Goal: Transaction & Acquisition: Purchase product/service

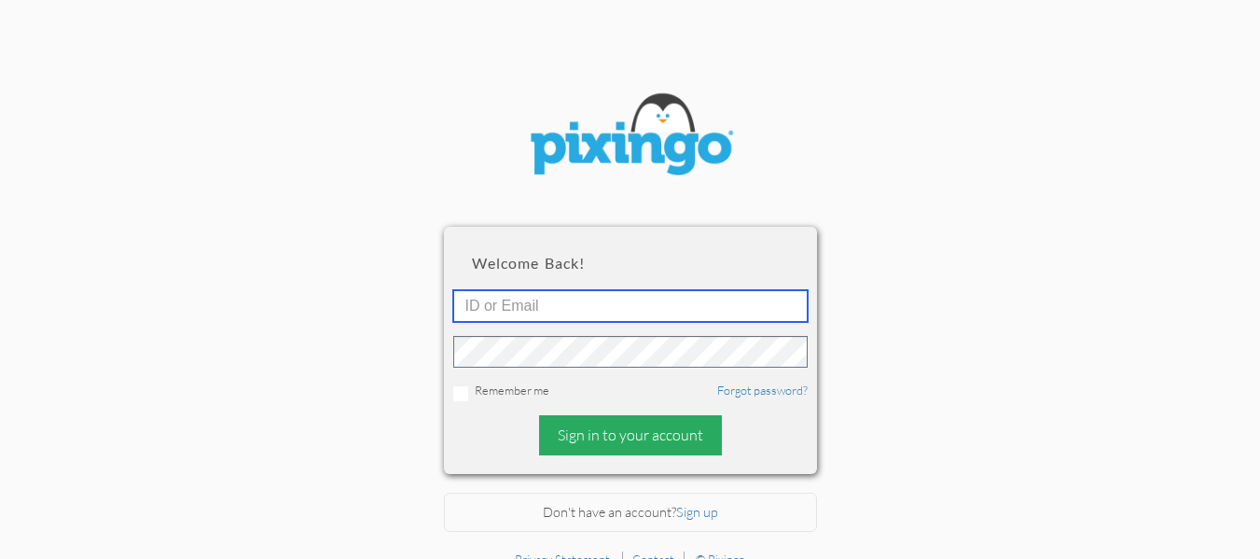
type input "[EMAIL_ADDRESS][DOMAIN_NAME]"
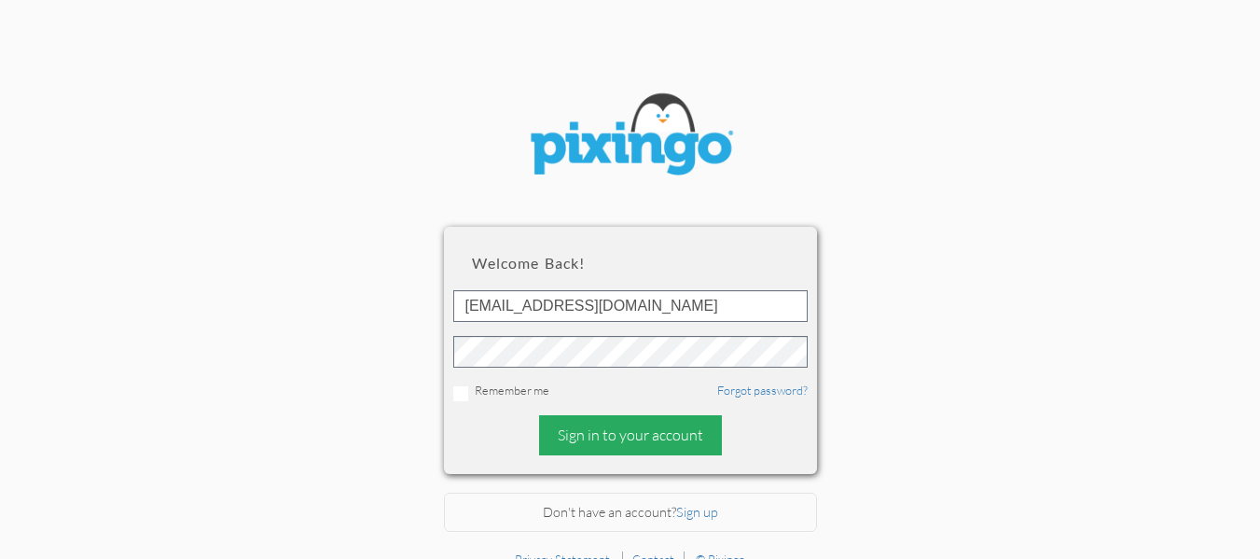
click at [607, 426] on div "Sign in to your account" at bounding box center [630, 435] width 183 height 40
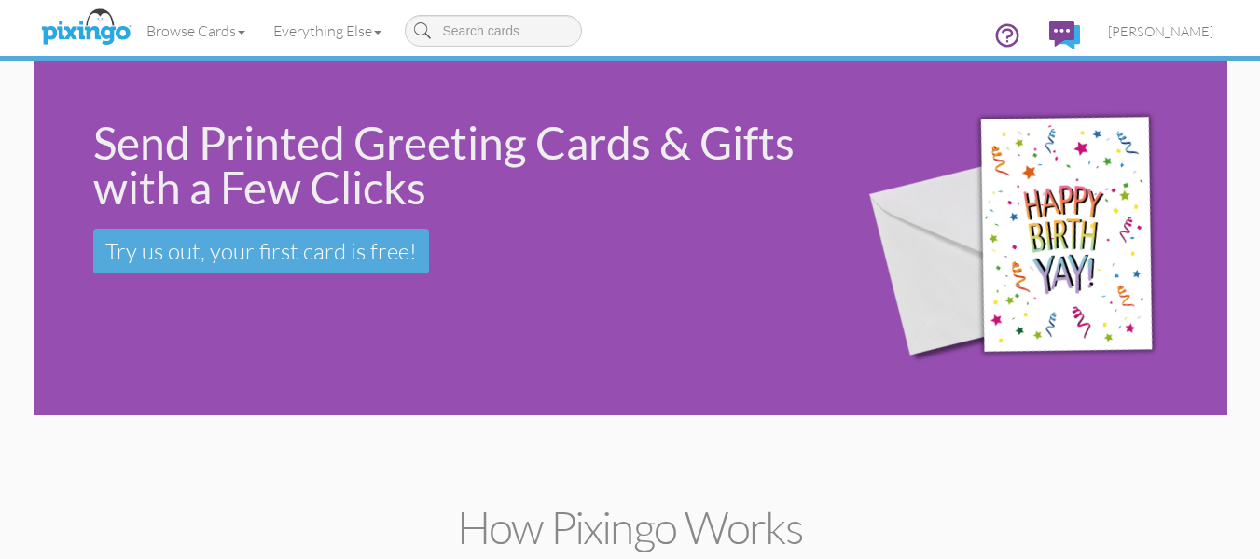
click at [256, 340] on div "Send Printed Greeting Cards & Gifts with a Few Clicks Try us out, your first ca…" at bounding box center [631, 238] width 1194 height 354
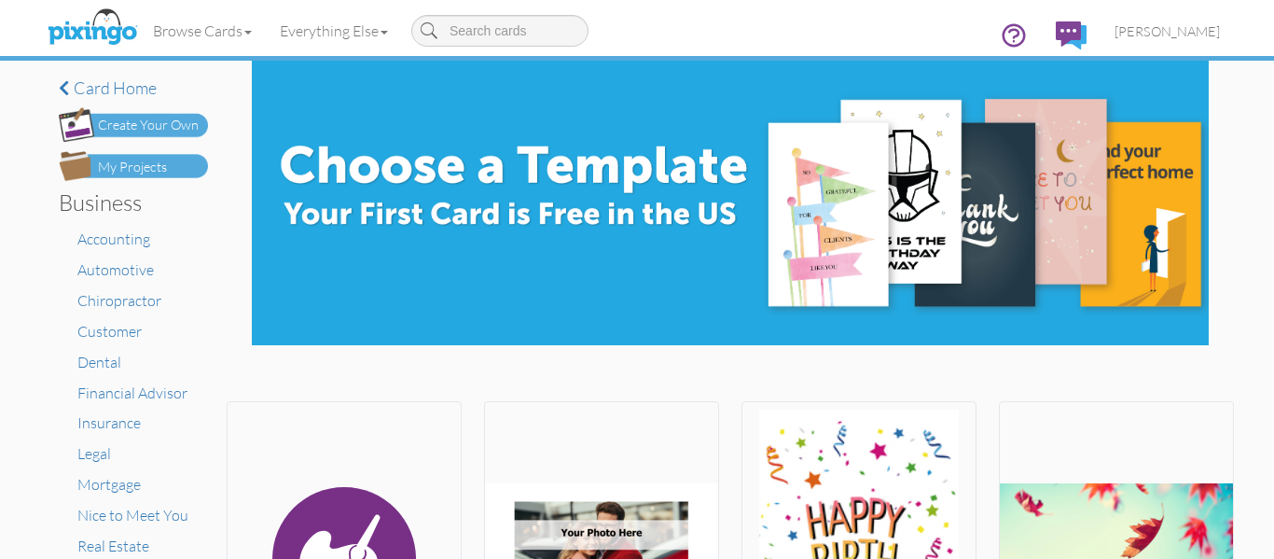
click at [134, 168] on div "My Projects" at bounding box center [132, 168] width 69 height 20
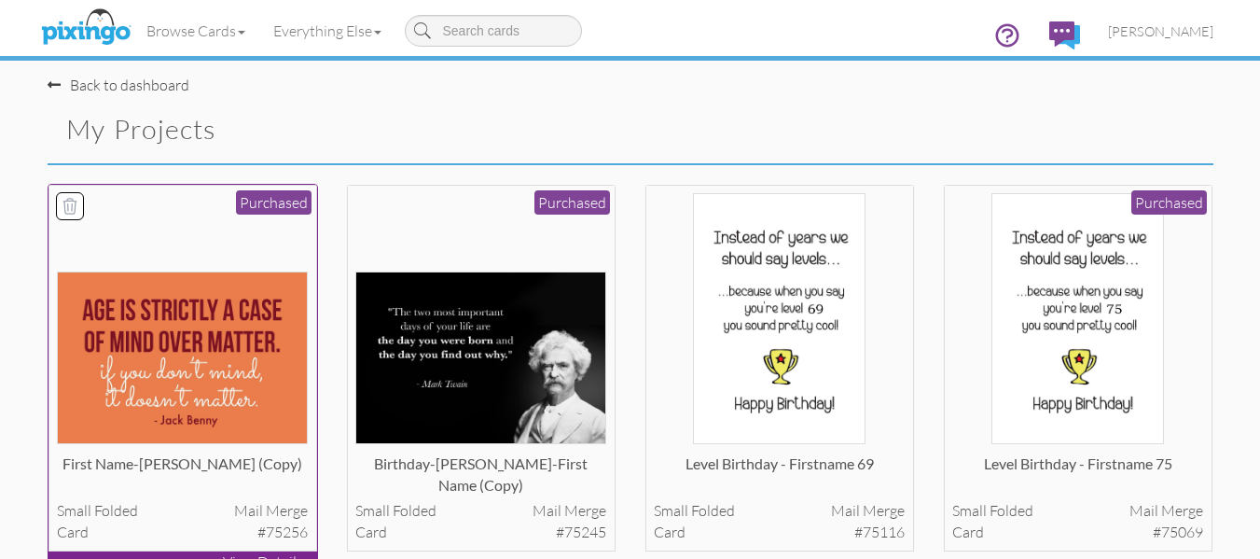
click at [249, 327] on img at bounding box center [182, 357] width 251 height 173
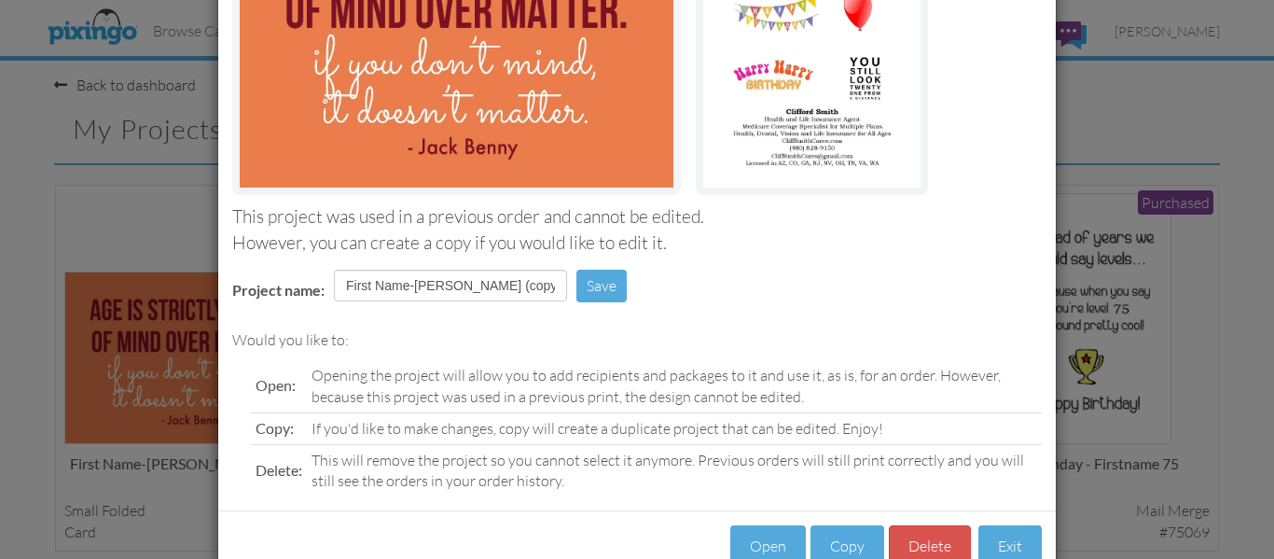
scroll to position [314, 0]
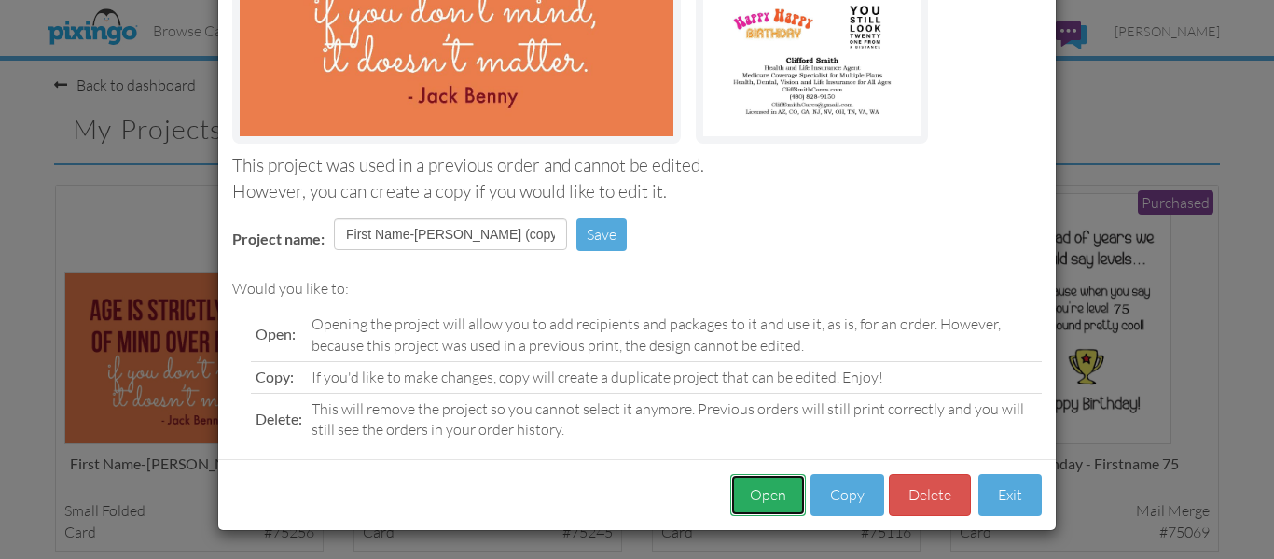
click at [764, 481] on button "Open" at bounding box center [768, 495] width 76 height 42
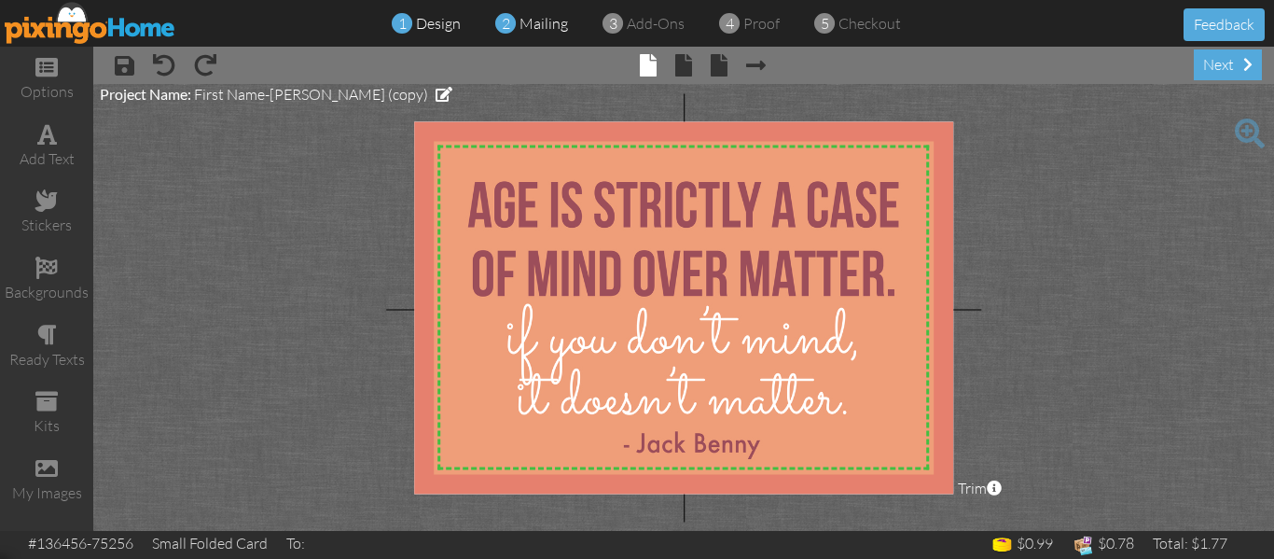
click at [540, 27] on span "mailing" at bounding box center [544, 23] width 49 height 19
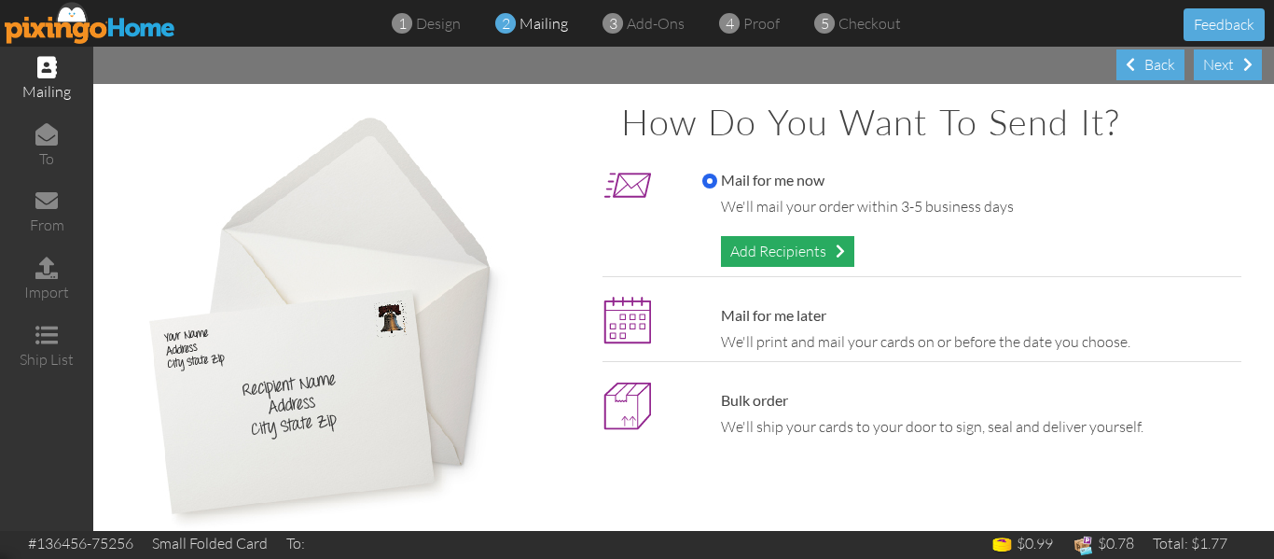
click at [756, 244] on div "Add Recipients" at bounding box center [787, 251] width 133 height 31
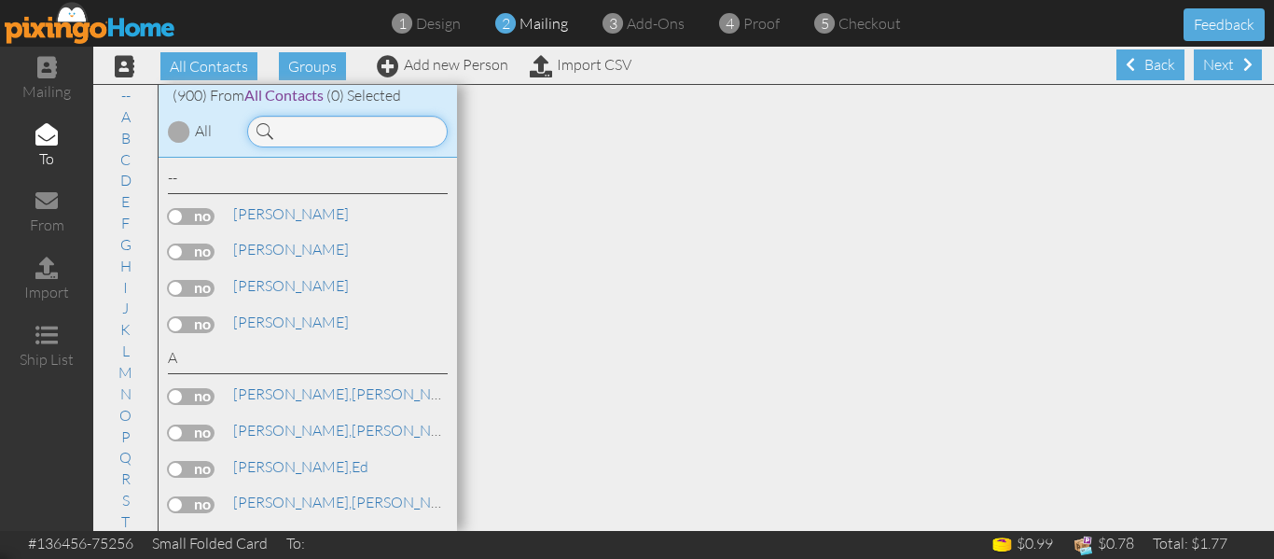
click at [307, 126] on input at bounding box center [347, 132] width 201 height 32
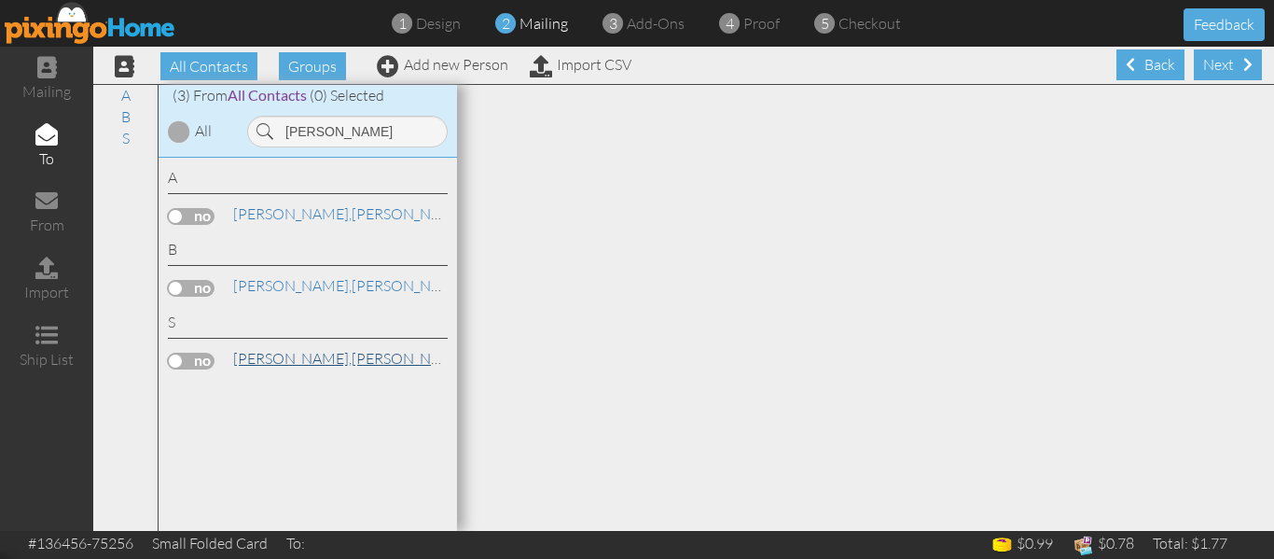
click at [277, 356] on link "[PERSON_NAME]" at bounding box center [350, 358] width 238 height 22
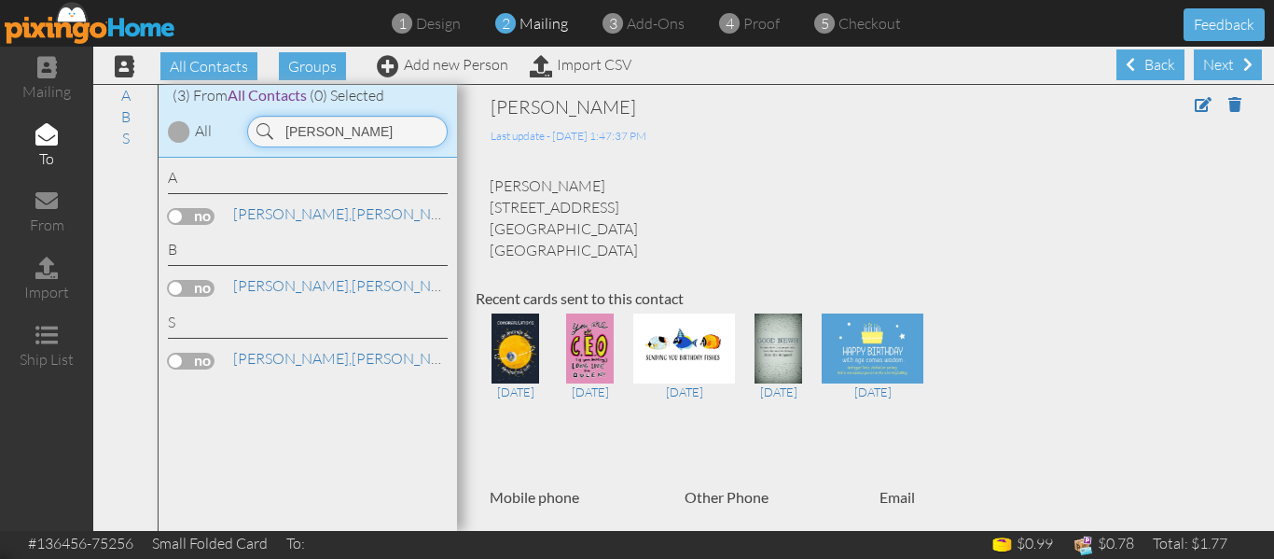
click at [335, 124] on input "[PERSON_NAME]" at bounding box center [347, 132] width 201 height 32
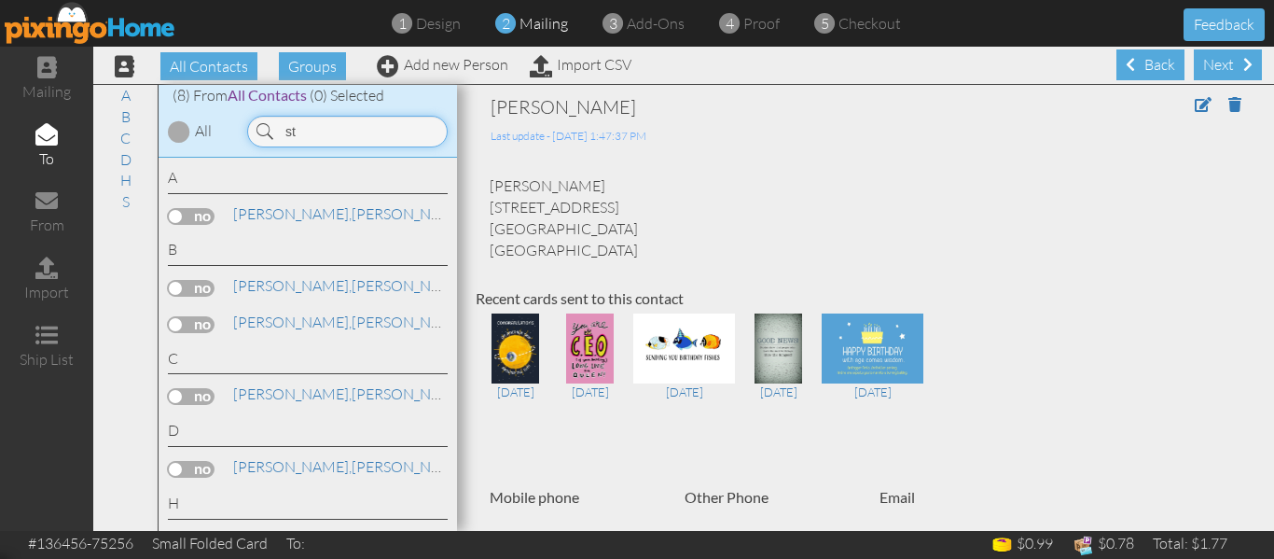
type input "s"
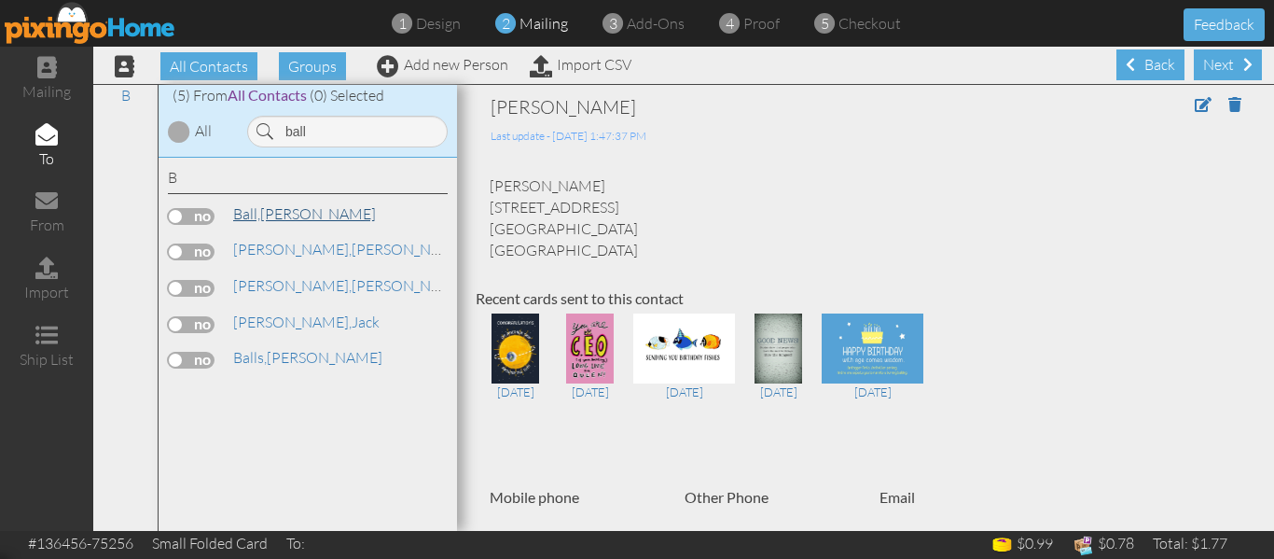
click at [298, 217] on link "[PERSON_NAME]" at bounding box center [304, 213] width 146 height 22
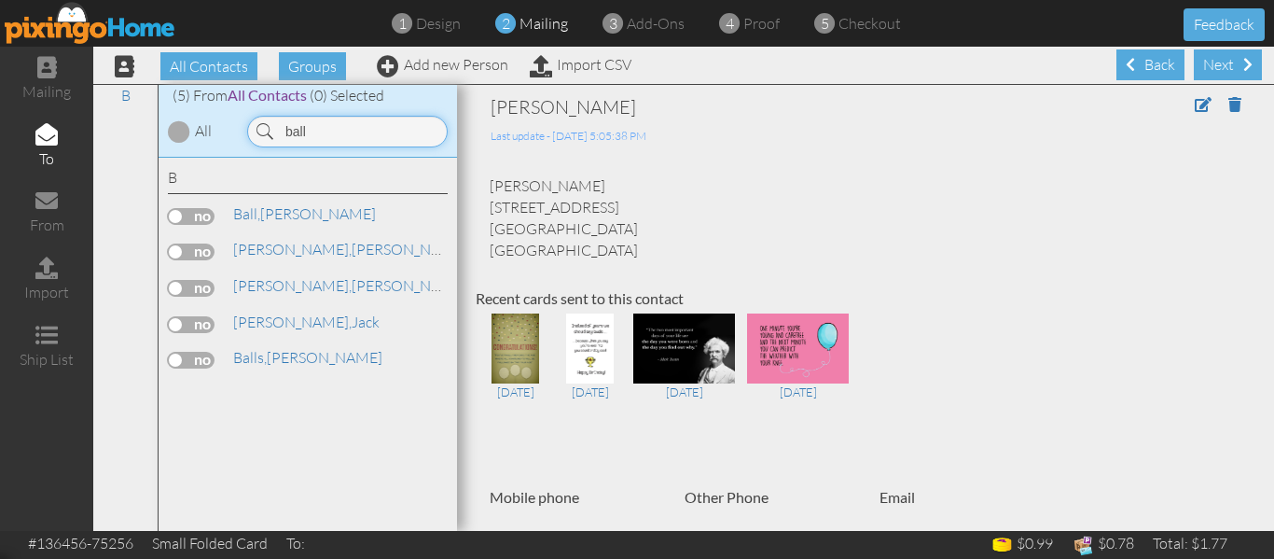
click at [308, 132] on input "ball" at bounding box center [347, 132] width 201 height 32
type input "b"
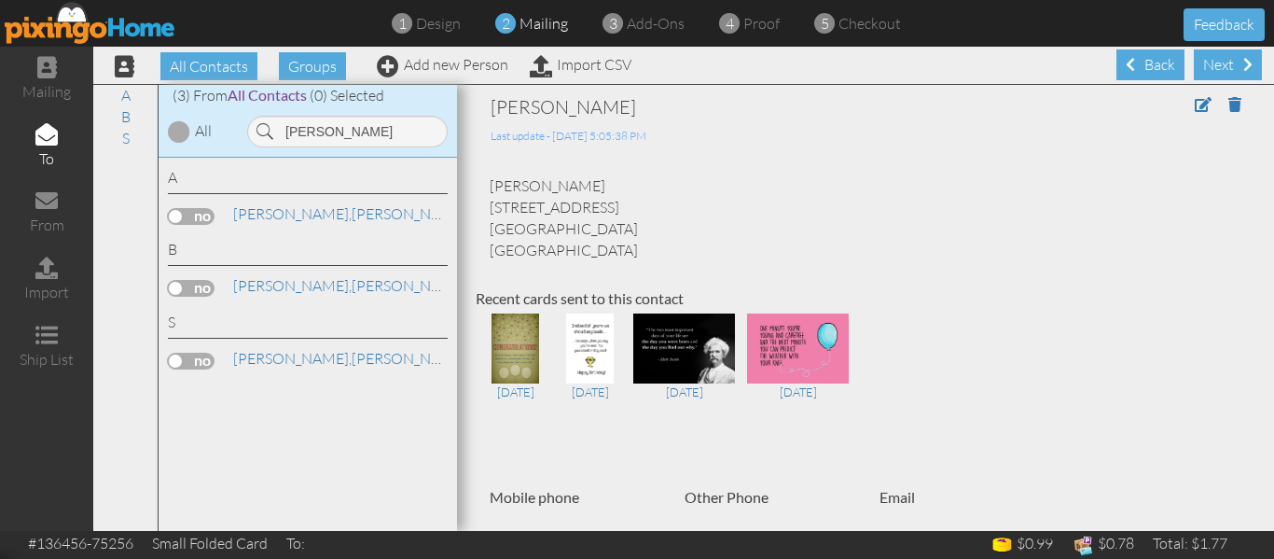
click at [179, 362] on label at bounding box center [191, 361] width 47 height 17
click at [0, 0] on input "checkbox" at bounding box center [0, 0] width 0 height 0
click at [340, 132] on input "[PERSON_NAME]" at bounding box center [347, 132] width 201 height 32
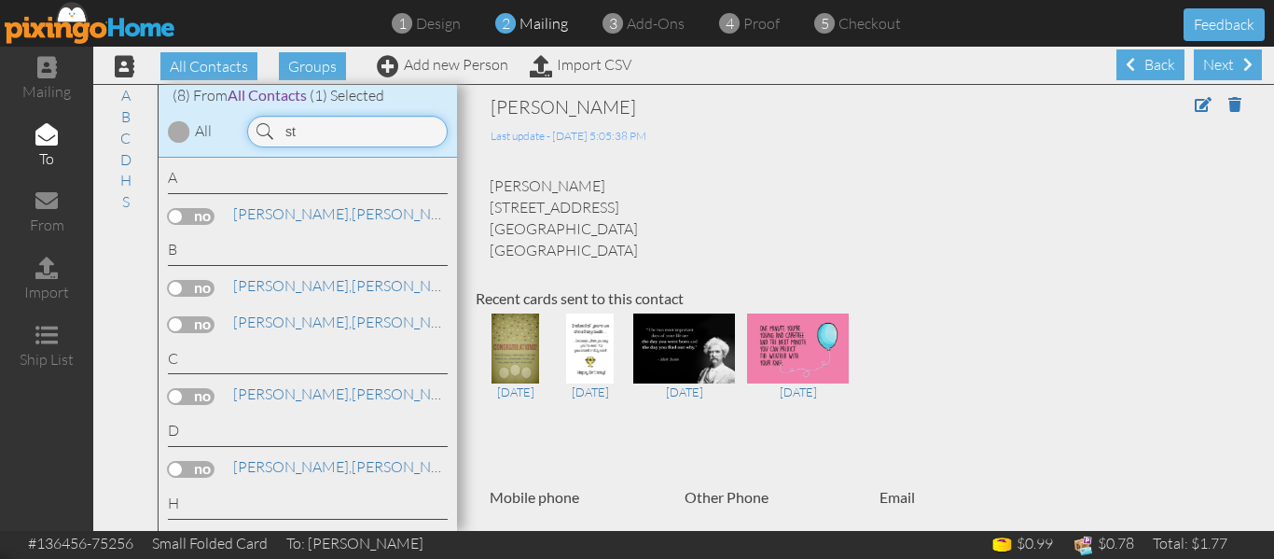
type input "s"
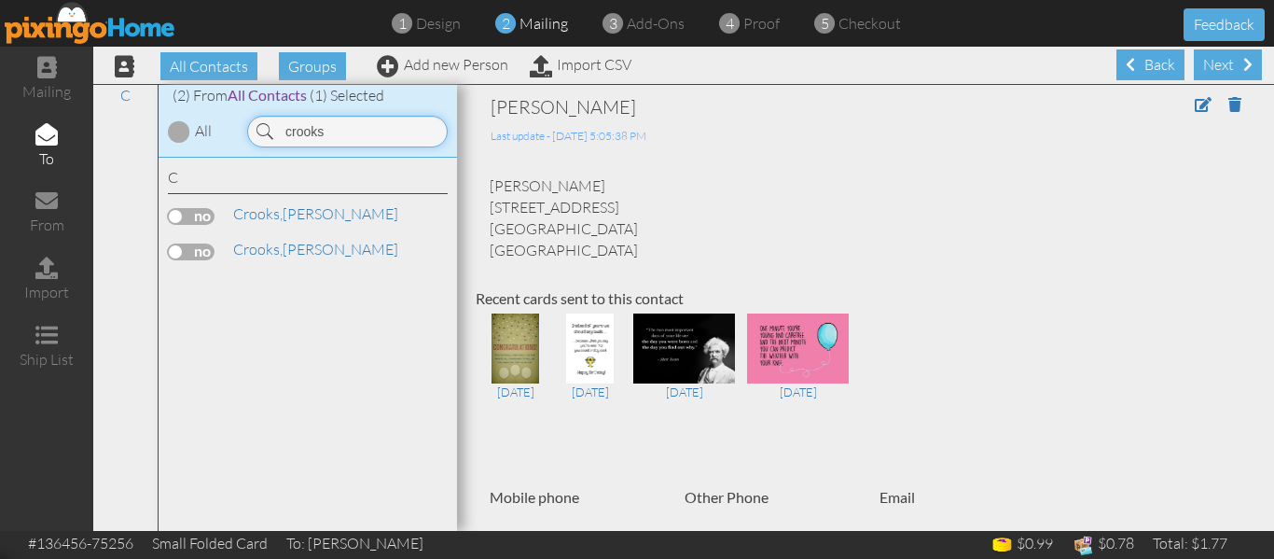
type input "crooks"
click at [302, 213] on link "[PERSON_NAME]" at bounding box center [315, 213] width 169 height 22
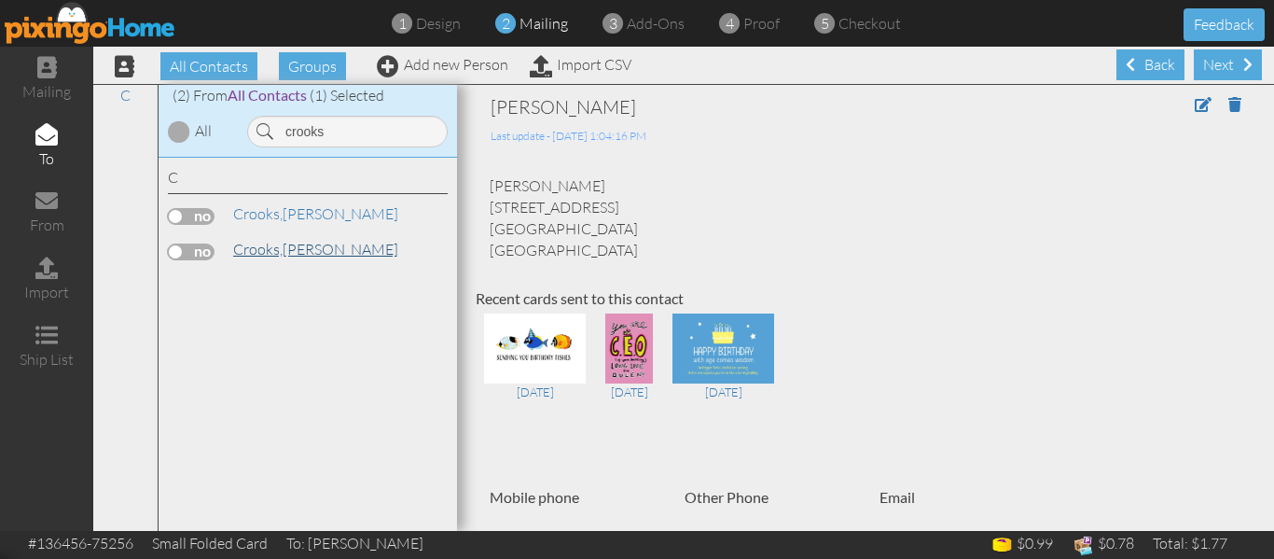
click at [296, 251] on link "[PERSON_NAME]" at bounding box center [315, 249] width 169 height 22
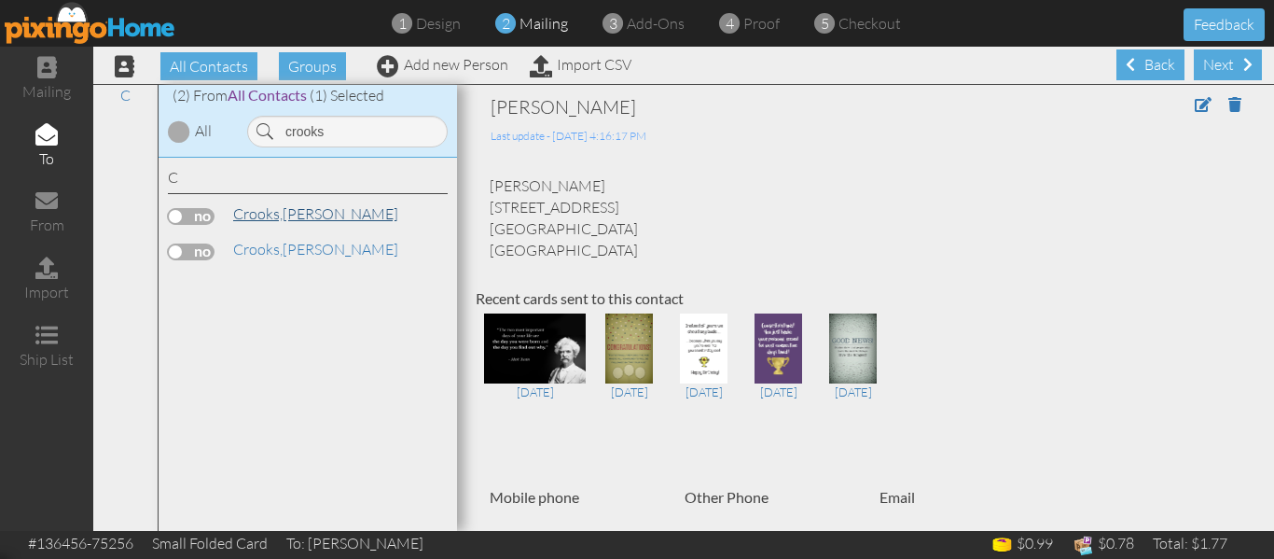
click at [294, 213] on link "[PERSON_NAME]" at bounding box center [315, 213] width 169 height 22
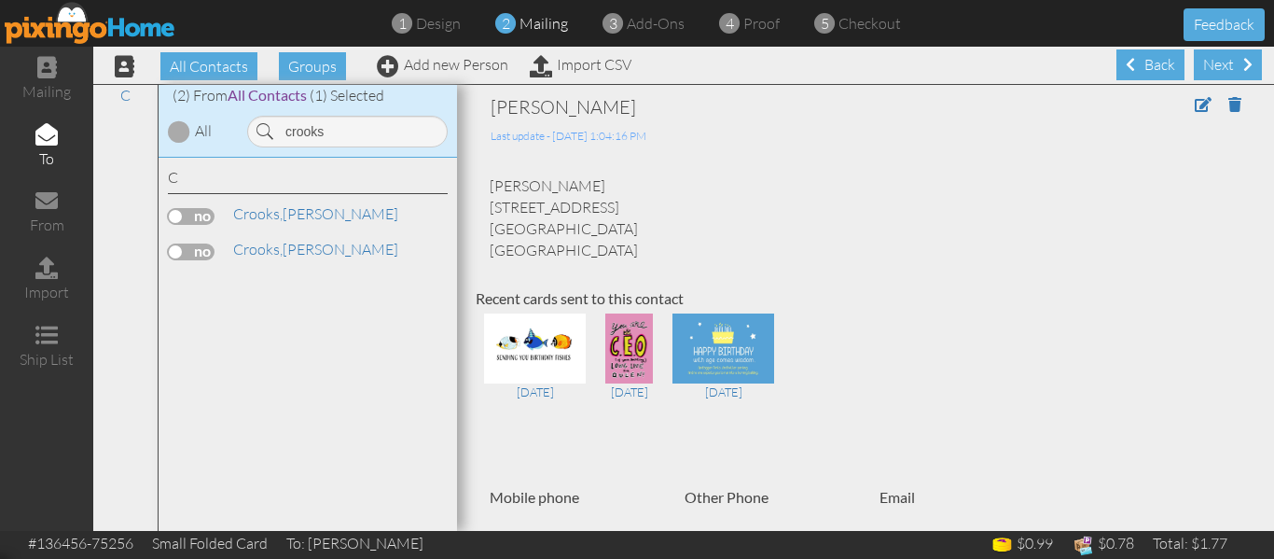
click at [187, 215] on label at bounding box center [191, 216] width 47 height 17
click at [0, 0] on input "checkbox" at bounding box center [0, 0] width 0 height 0
click at [738, 27] on div "4 proof" at bounding box center [754, 23] width 50 height 21
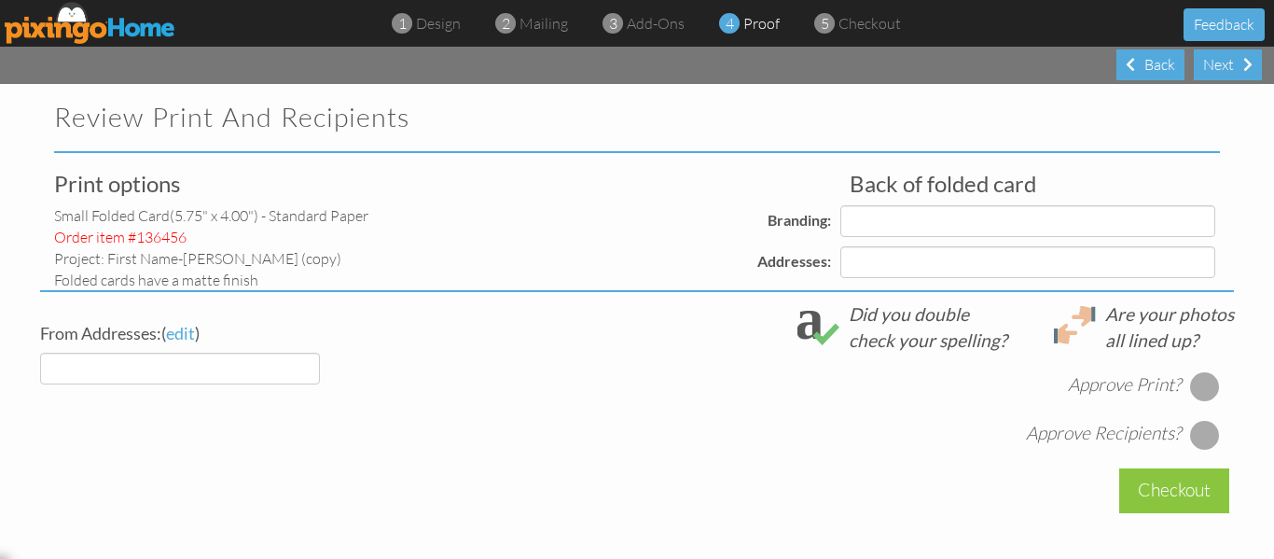
select select "object:10052"
select select "object:10055"
select select "object:10058"
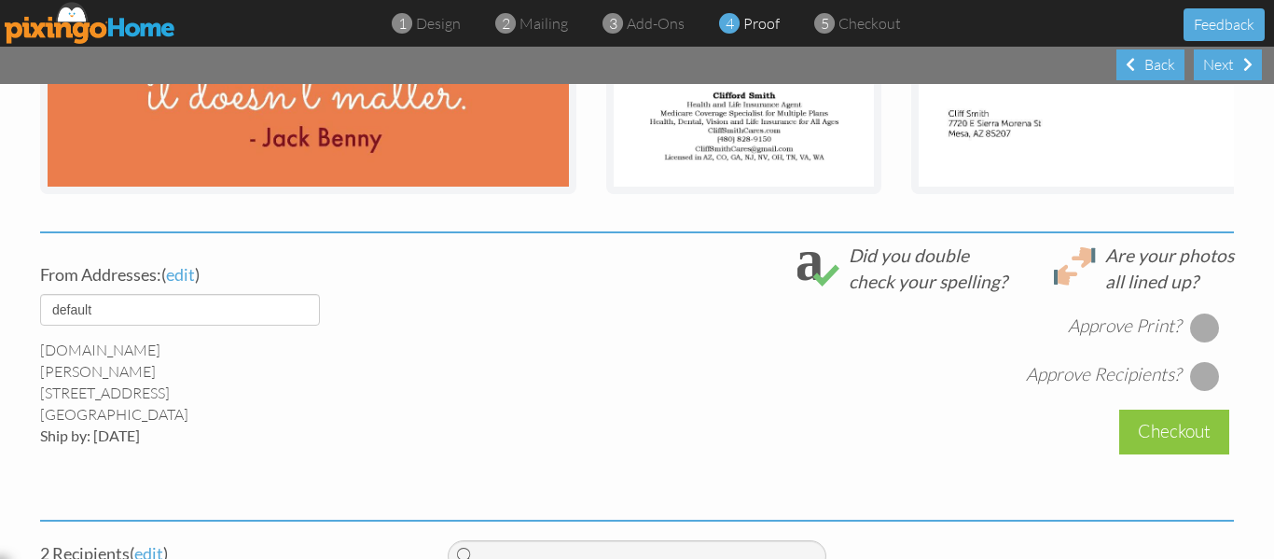
scroll to position [548, 0]
click at [1193, 341] on div at bounding box center [1205, 327] width 30 height 30
click at [1207, 390] on div at bounding box center [1205, 375] width 30 height 30
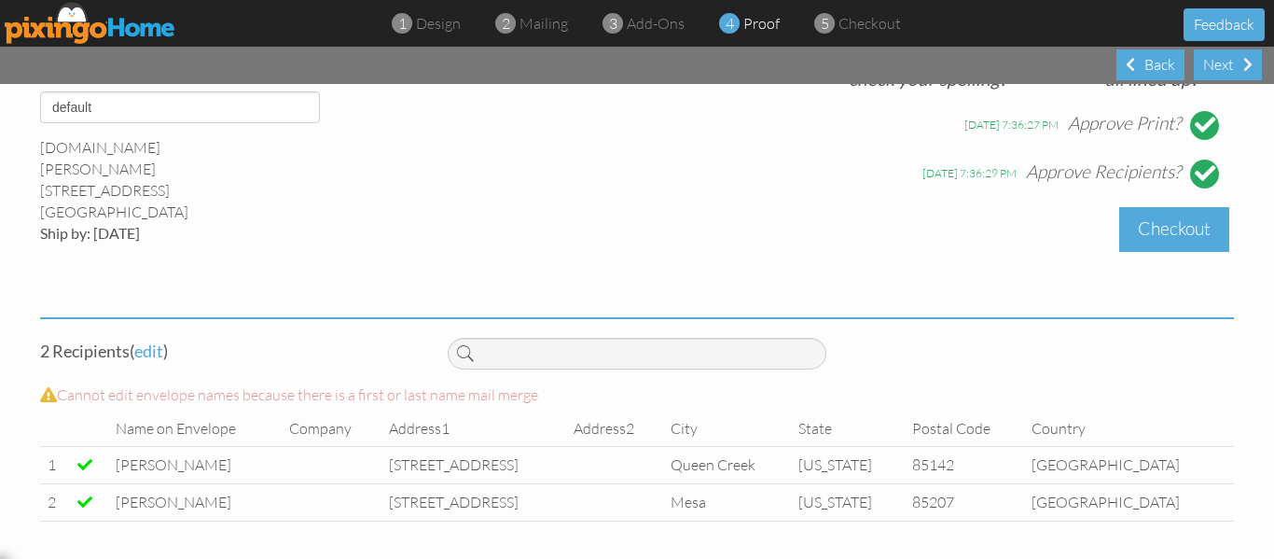
click at [1173, 229] on div "Checkout" at bounding box center [1174, 229] width 110 height 44
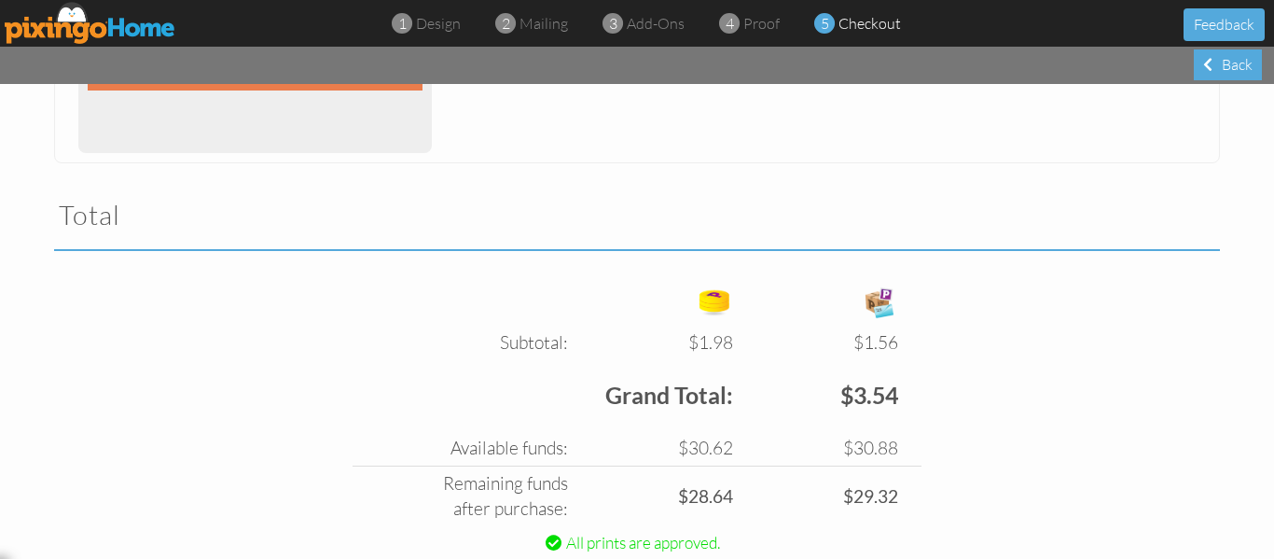
scroll to position [626, 0]
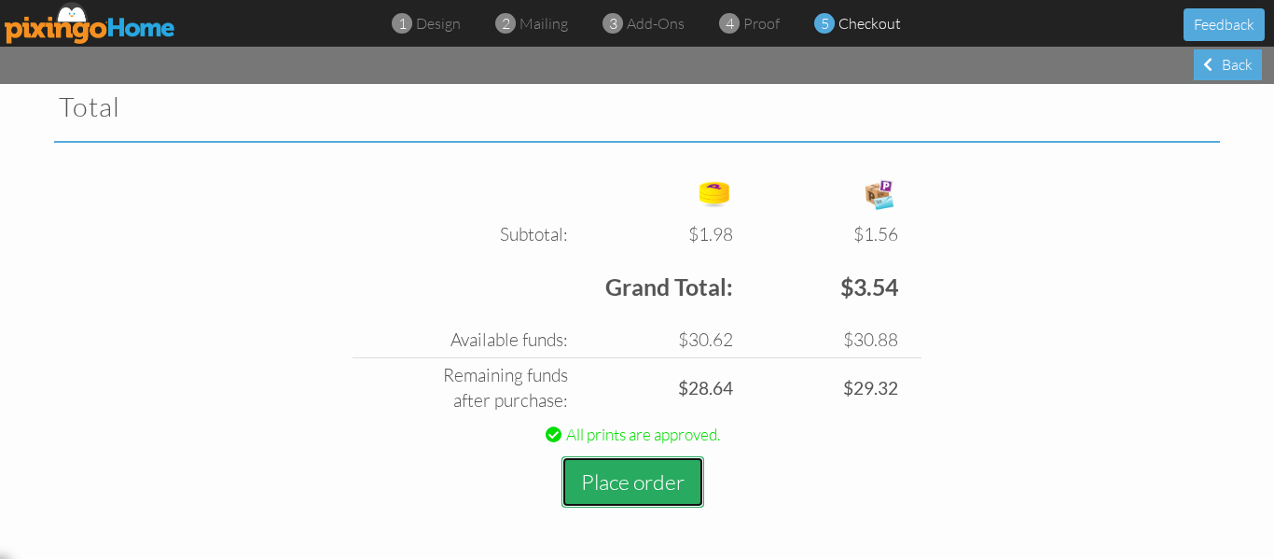
click at [620, 488] on button "Place order" at bounding box center [633, 481] width 143 height 51
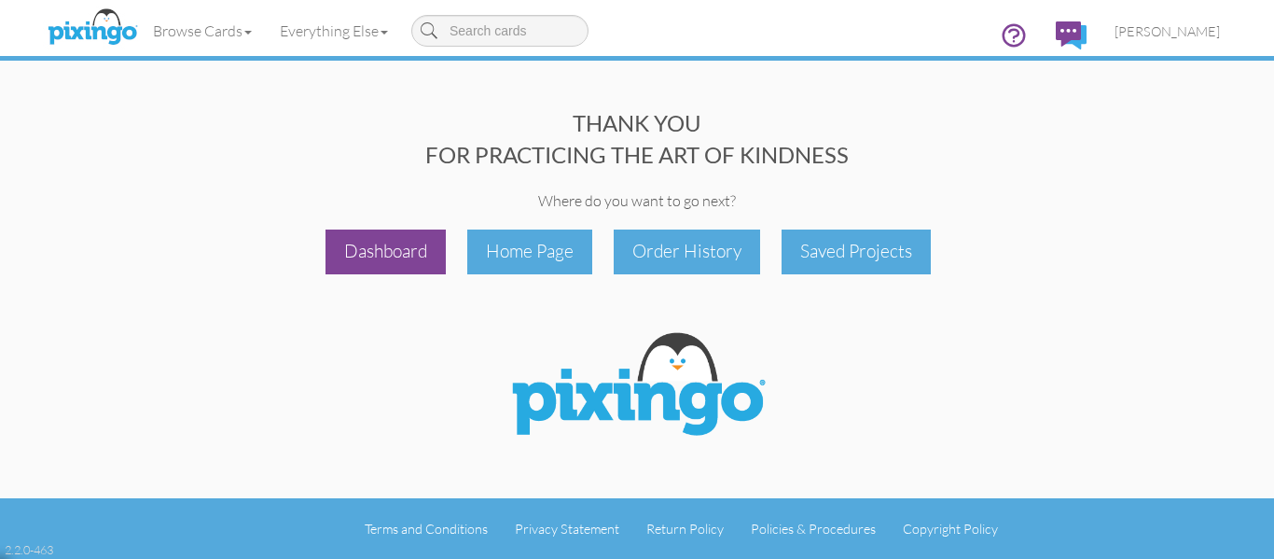
click at [370, 237] on div "Dashboard" at bounding box center [386, 251] width 120 height 44
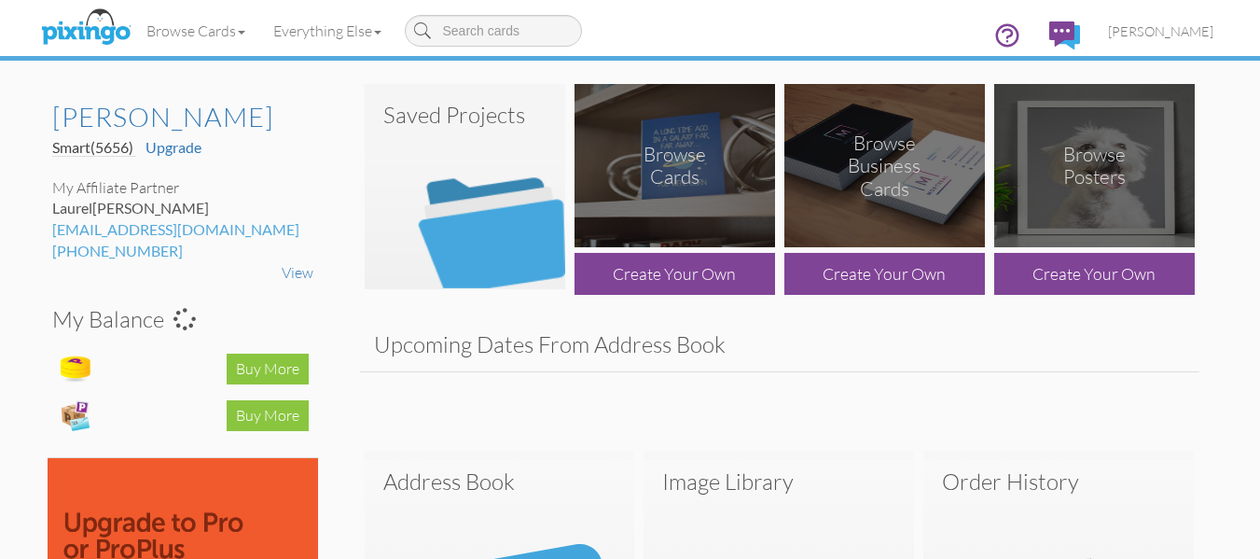
click at [439, 219] on img at bounding box center [465, 186] width 201 height 205
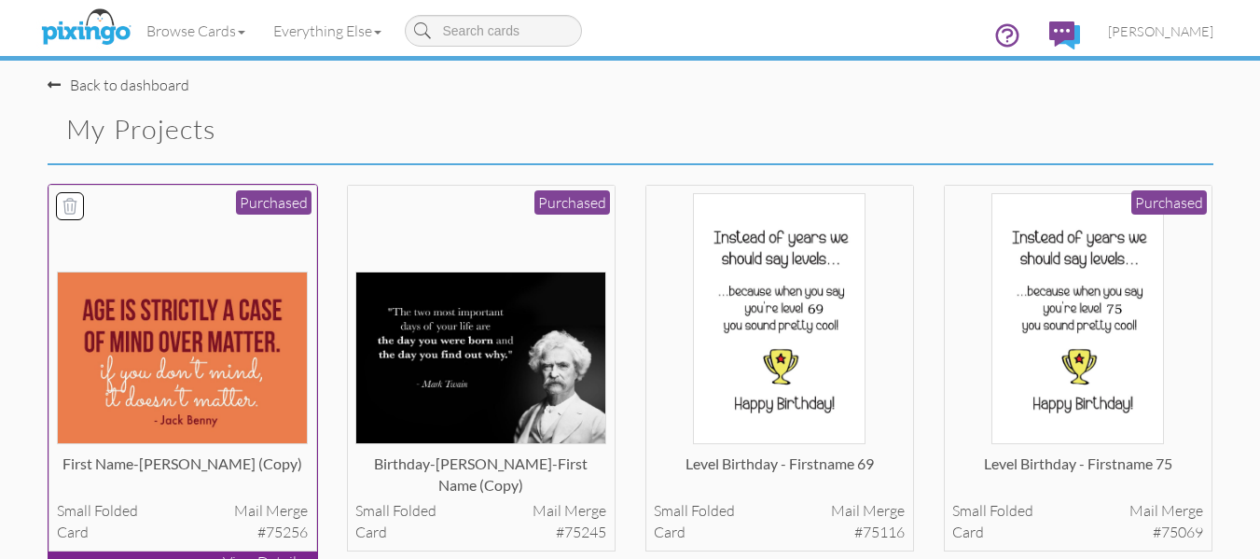
click at [234, 292] on img at bounding box center [182, 357] width 251 height 173
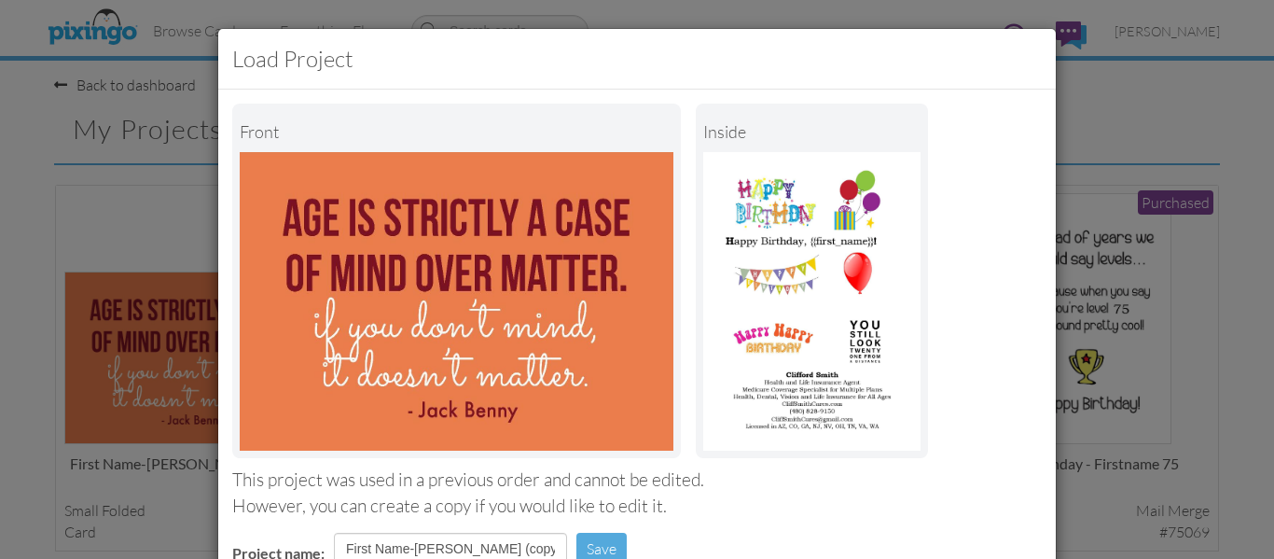
scroll to position [314, 0]
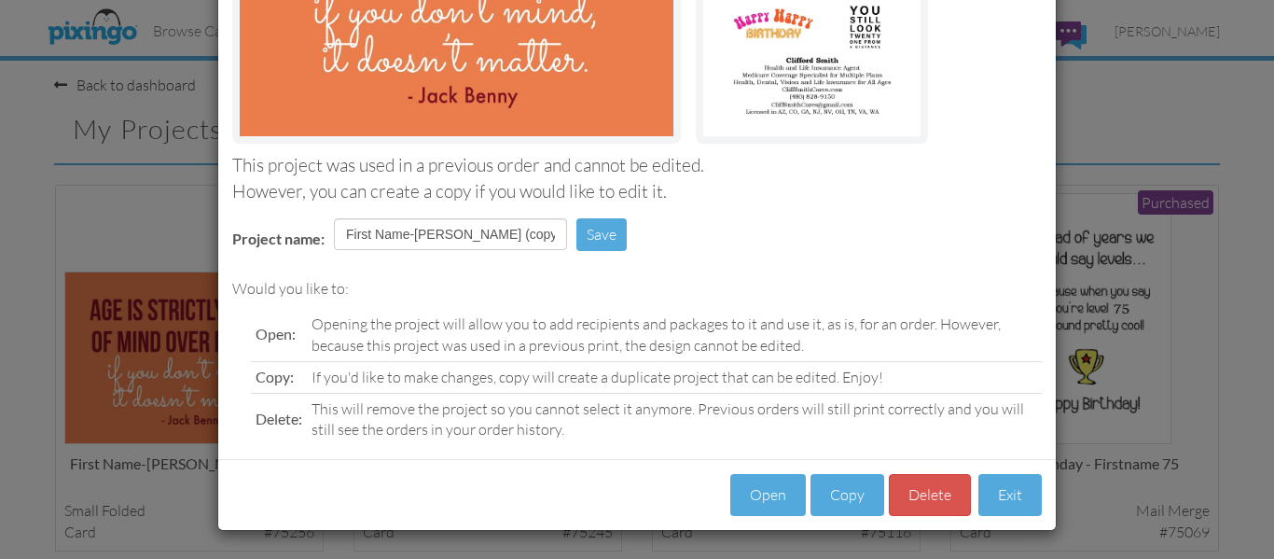
click at [781, 470] on div "Open Copy [GEOGRAPHIC_DATA] Exit" at bounding box center [637, 494] width 838 height 71
click at [774, 482] on button "Open" at bounding box center [768, 495] width 76 height 42
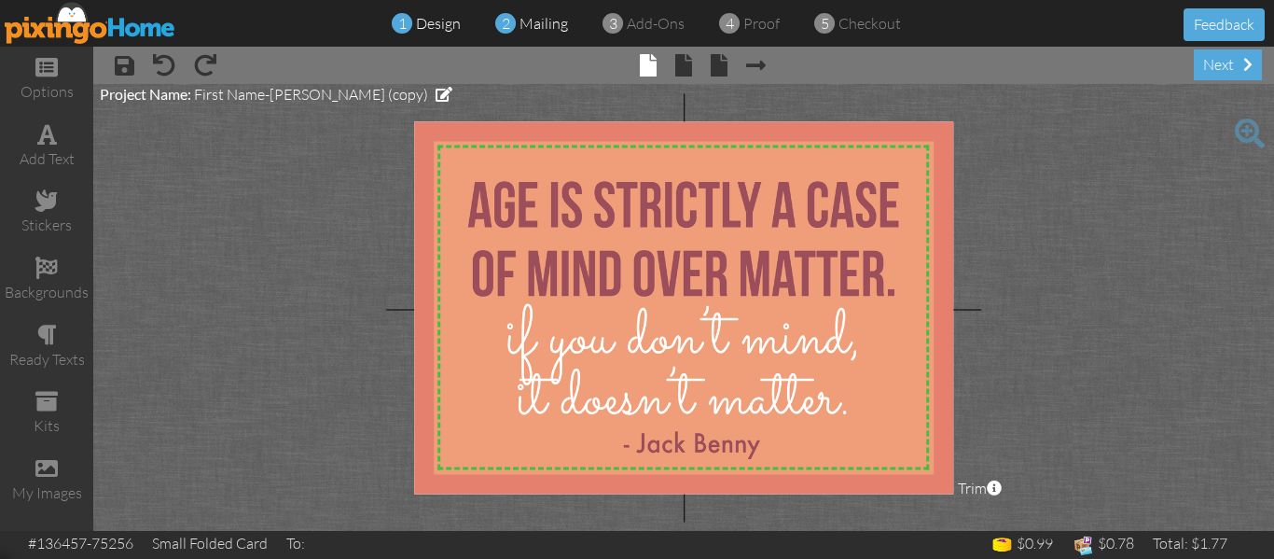
click at [543, 21] on span "mailing" at bounding box center [544, 23] width 49 height 19
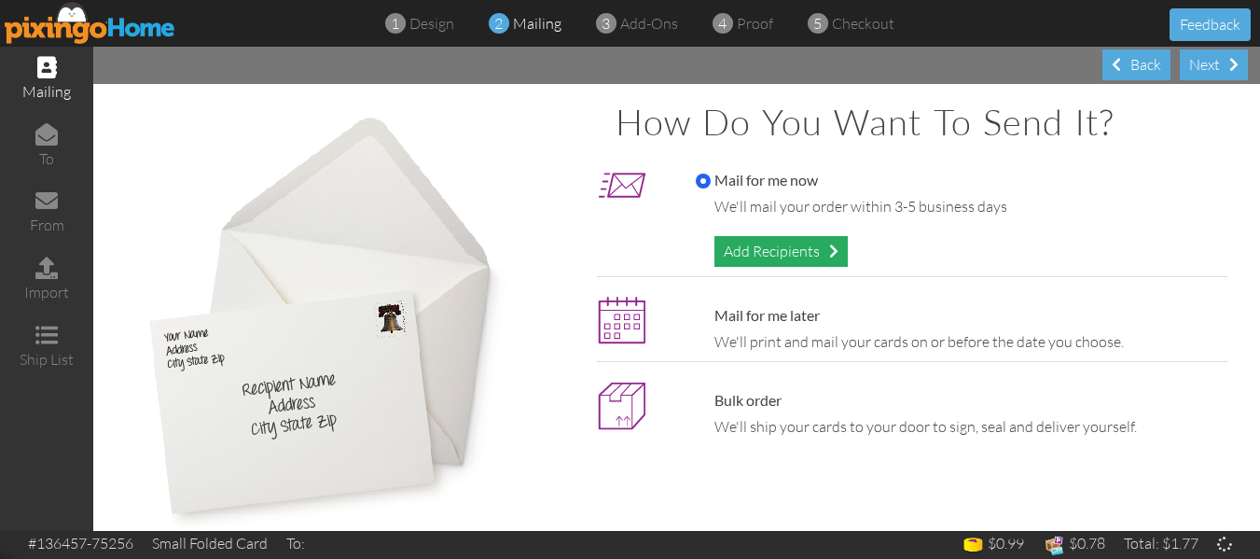
click at [752, 257] on div "Add Recipients" at bounding box center [781, 251] width 133 height 31
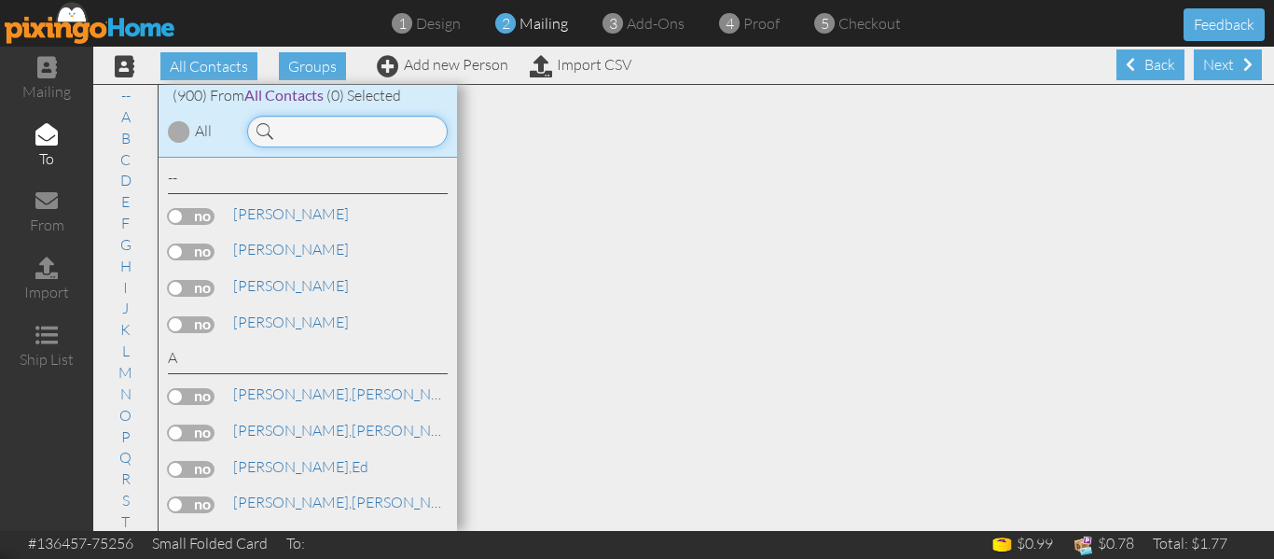
click at [340, 130] on input at bounding box center [347, 132] width 201 height 32
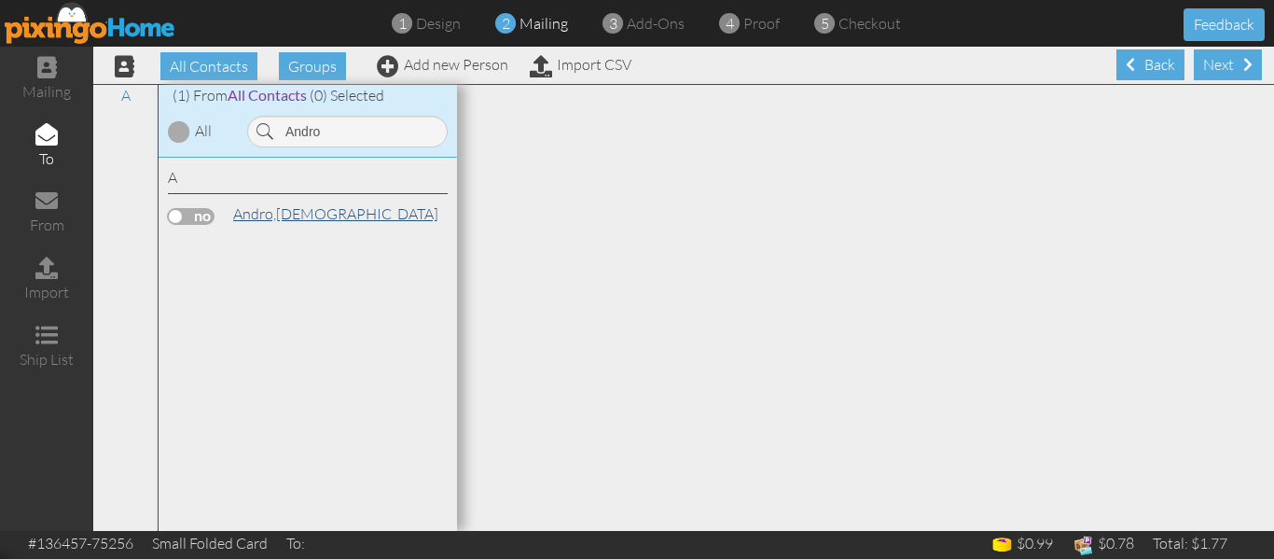
click at [287, 216] on link "Andro, [DEMOGRAPHIC_DATA]" at bounding box center [335, 213] width 209 height 22
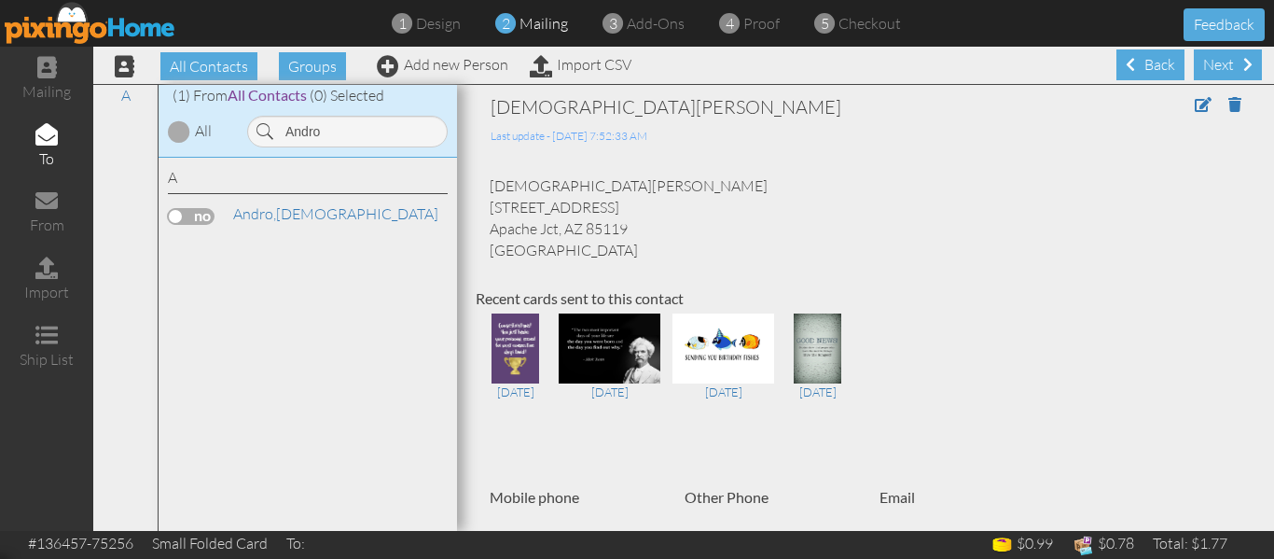
click at [179, 221] on label at bounding box center [191, 216] width 47 height 17
click at [0, 0] on input "checkbox" at bounding box center [0, 0] width 0 height 0
click at [184, 215] on label at bounding box center [191, 216] width 47 height 17
click at [0, 0] on input "checkbox" at bounding box center [0, 0] width 0 height 0
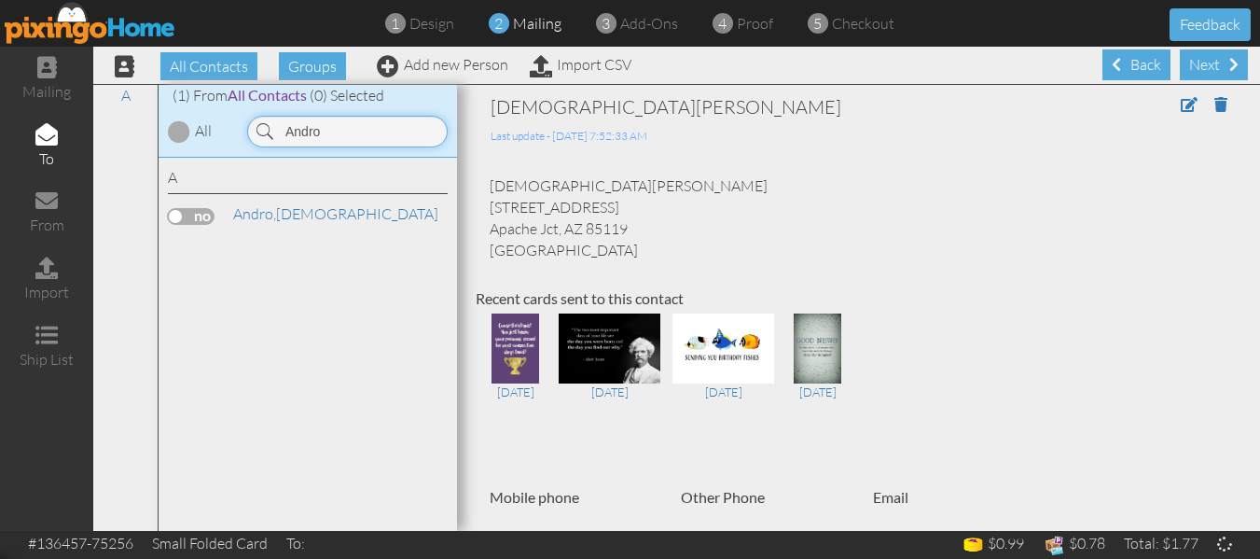
click at [329, 130] on input "Andro" at bounding box center [347, 132] width 201 height 32
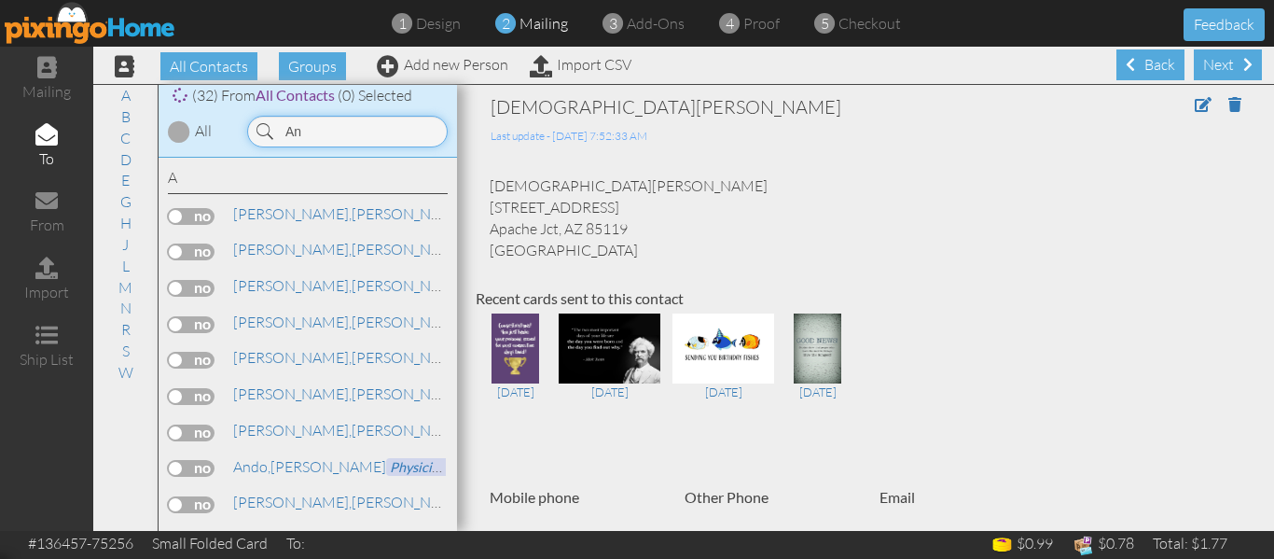
type input "A"
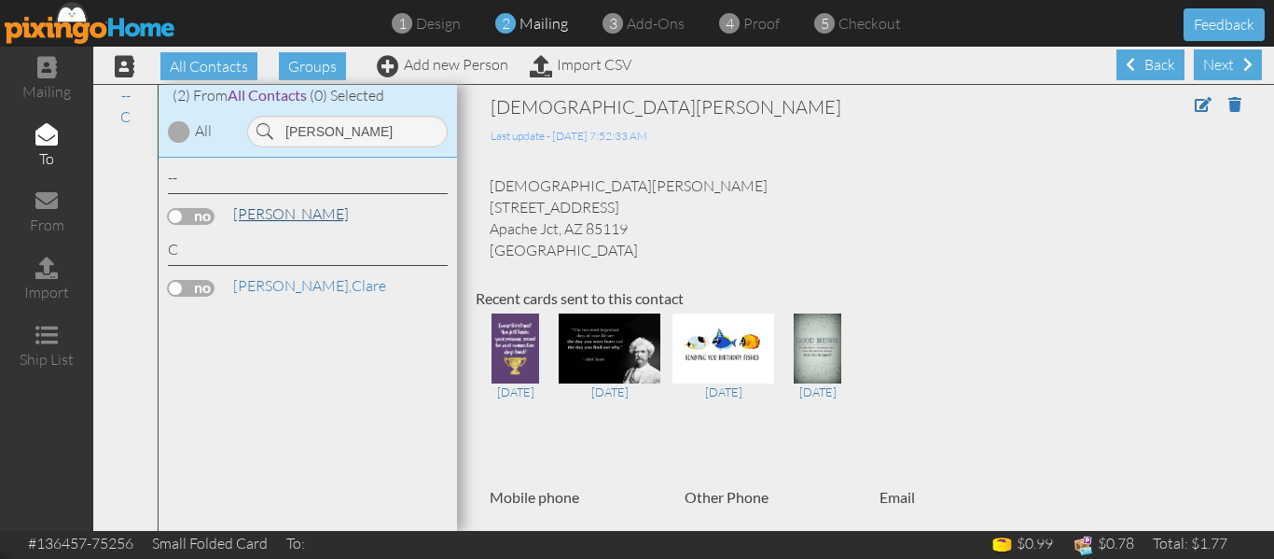
click at [286, 206] on link "[PERSON_NAME]" at bounding box center [290, 213] width 119 height 22
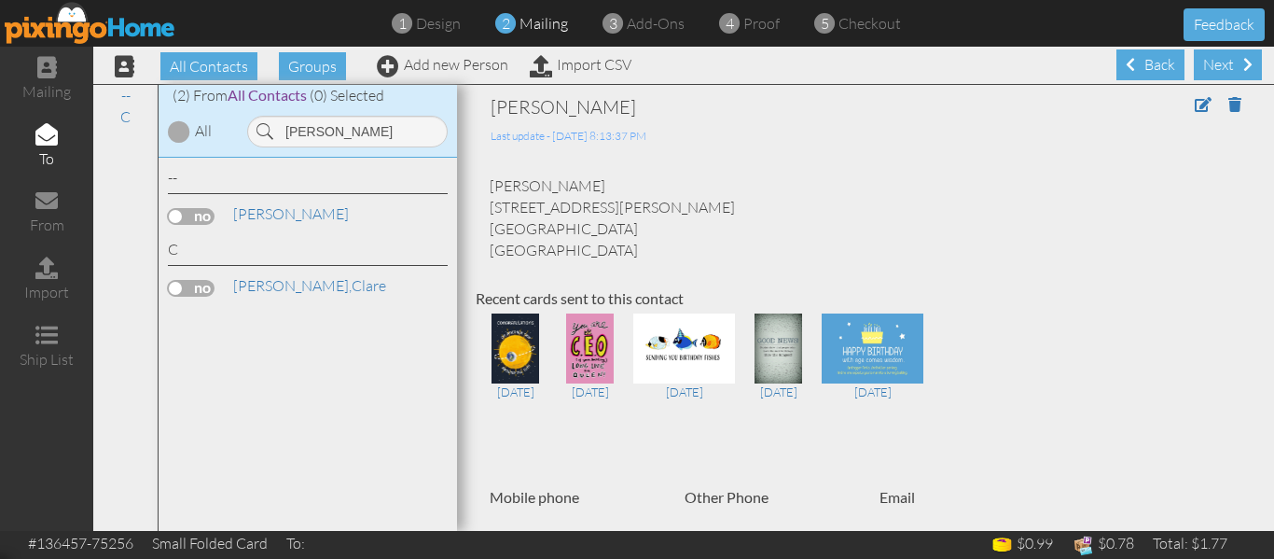
click at [178, 217] on label at bounding box center [191, 216] width 47 height 17
click at [0, 0] on input "checkbox" at bounding box center [0, 0] width 0 height 0
click at [354, 140] on input "[PERSON_NAME]" at bounding box center [347, 132] width 201 height 32
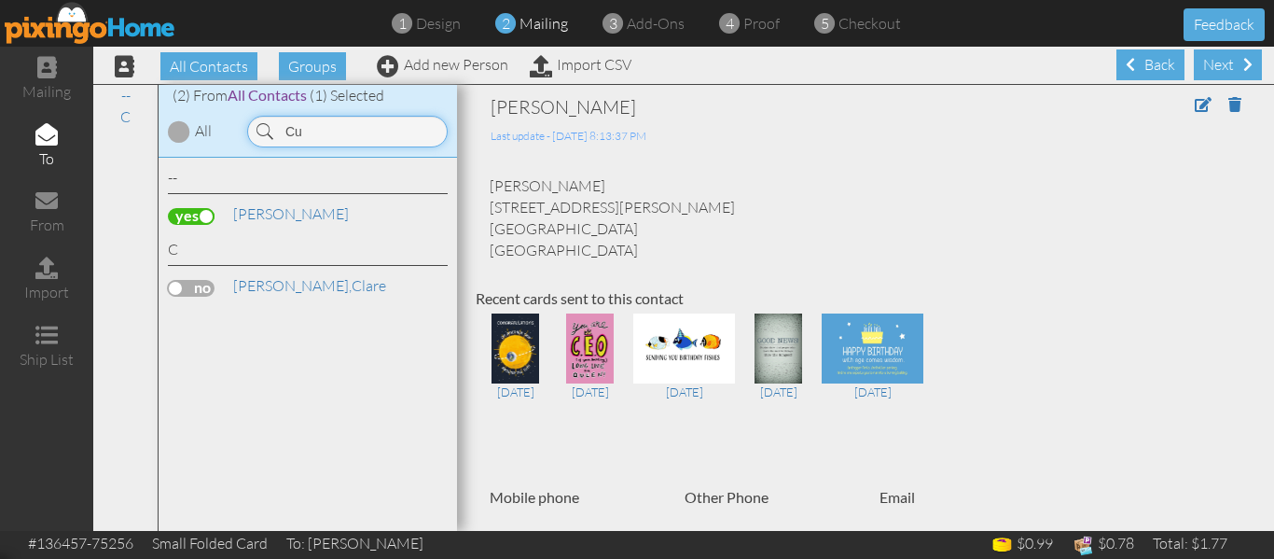
type input "C"
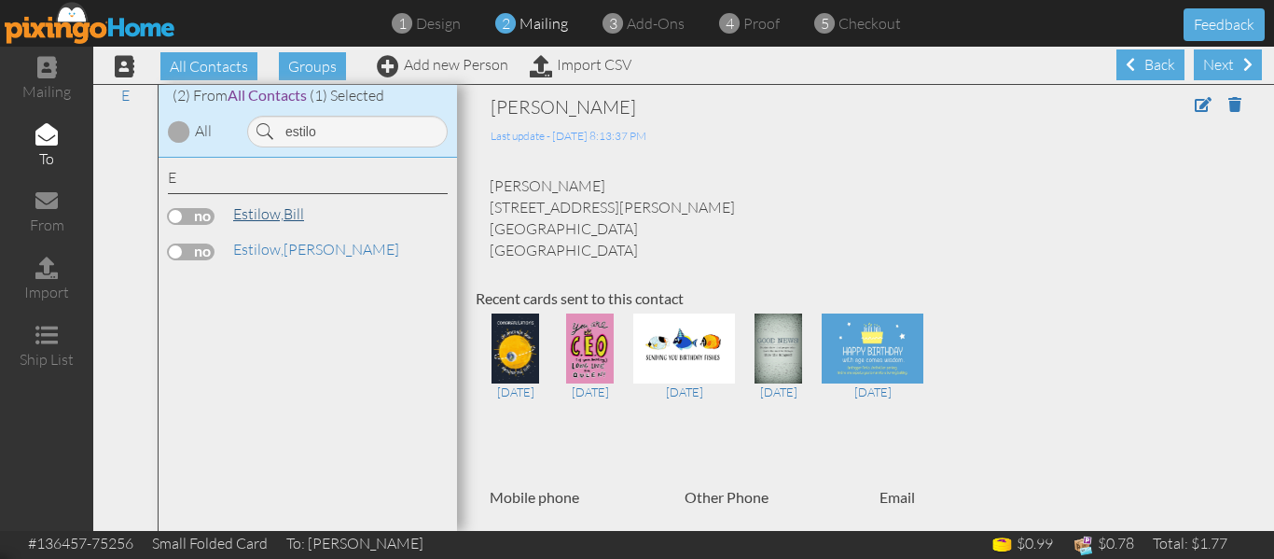
click at [290, 219] on link "[PERSON_NAME]" at bounding box center [268, 213] width 75 height 22
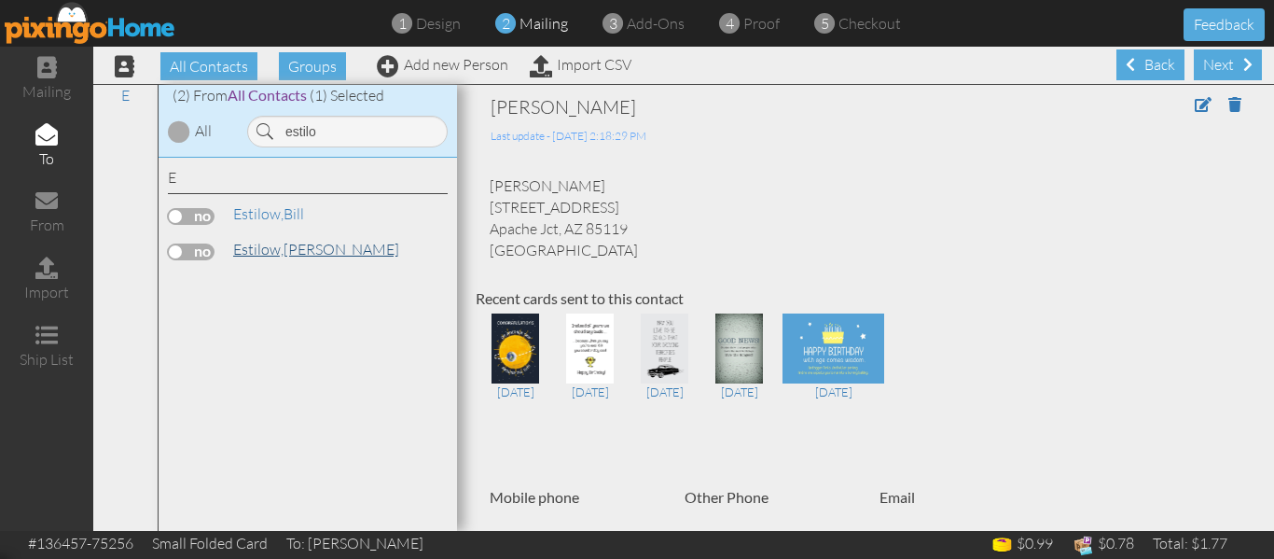
click at [277, 244] on span "Estilow," at bounding box center [258, 249] width 50 height 19
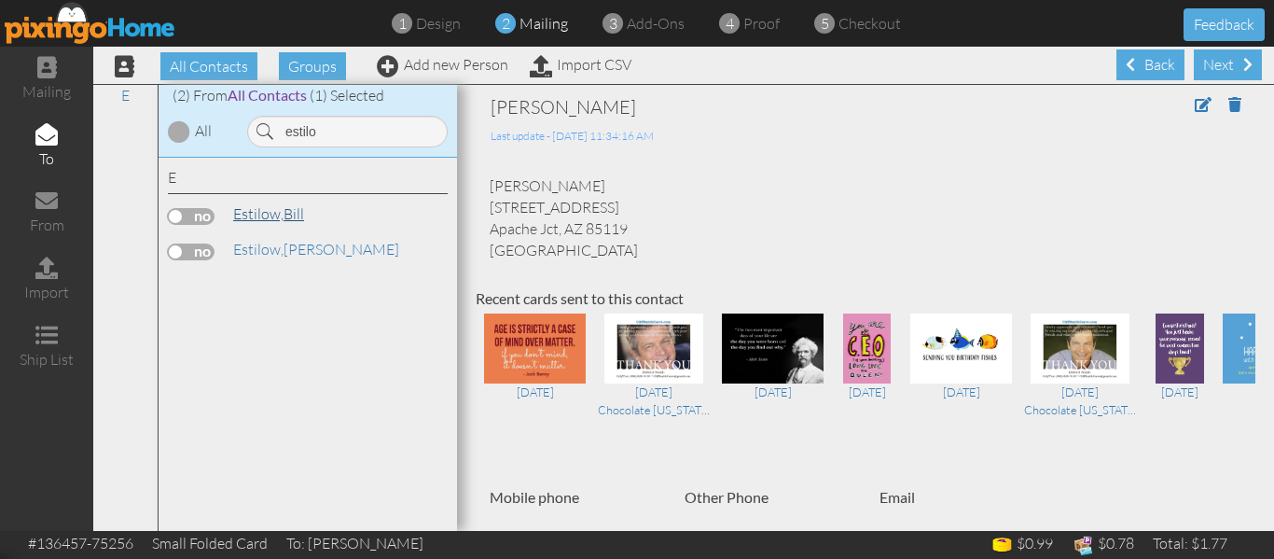
click at [285, 208] on link "[PERSON_NAME]" at bounding box center [268, 213] width 75 height 22
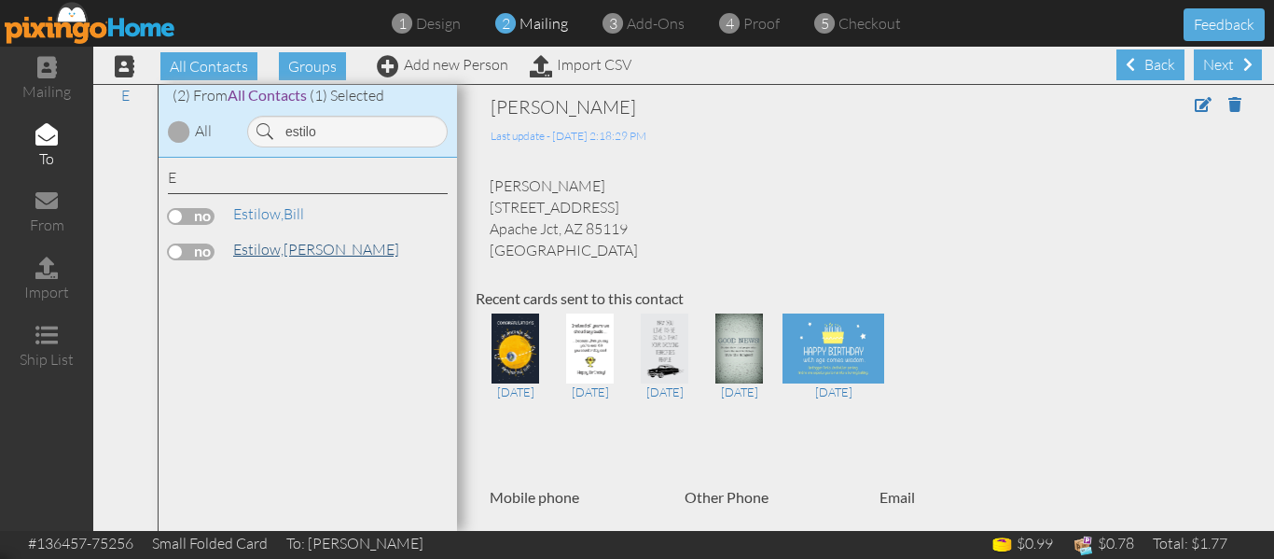
click at [275, 239] on link "[PERSON_NAME]" at bounding box center [316, 249] width 170 height 22
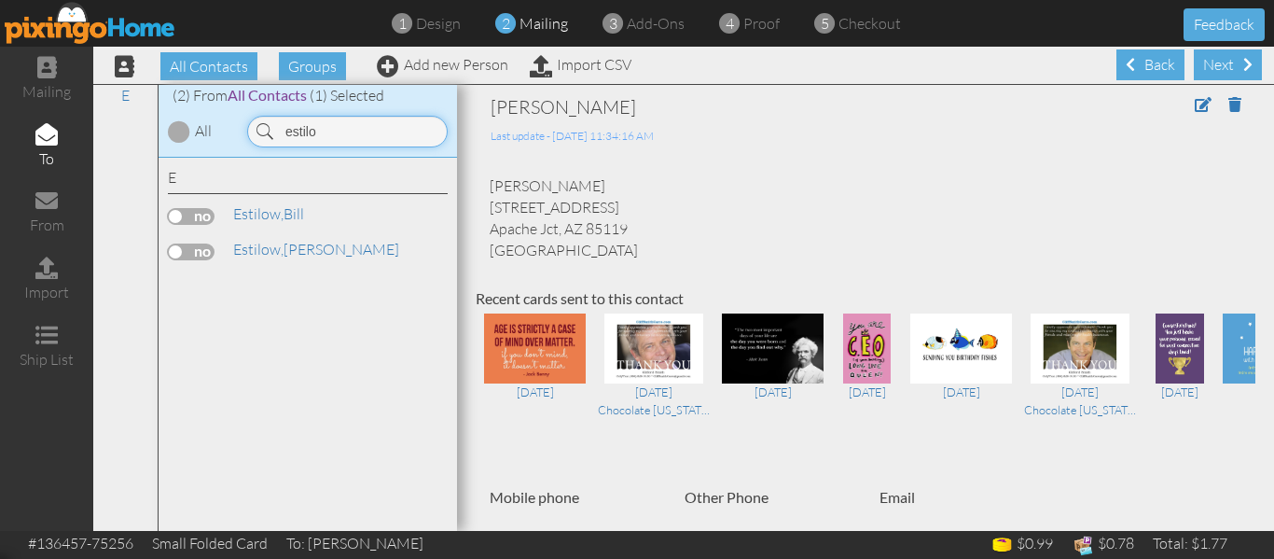
click at [326, 129] on input "estilo" at bounding box center [347, 132] width 201 height 32
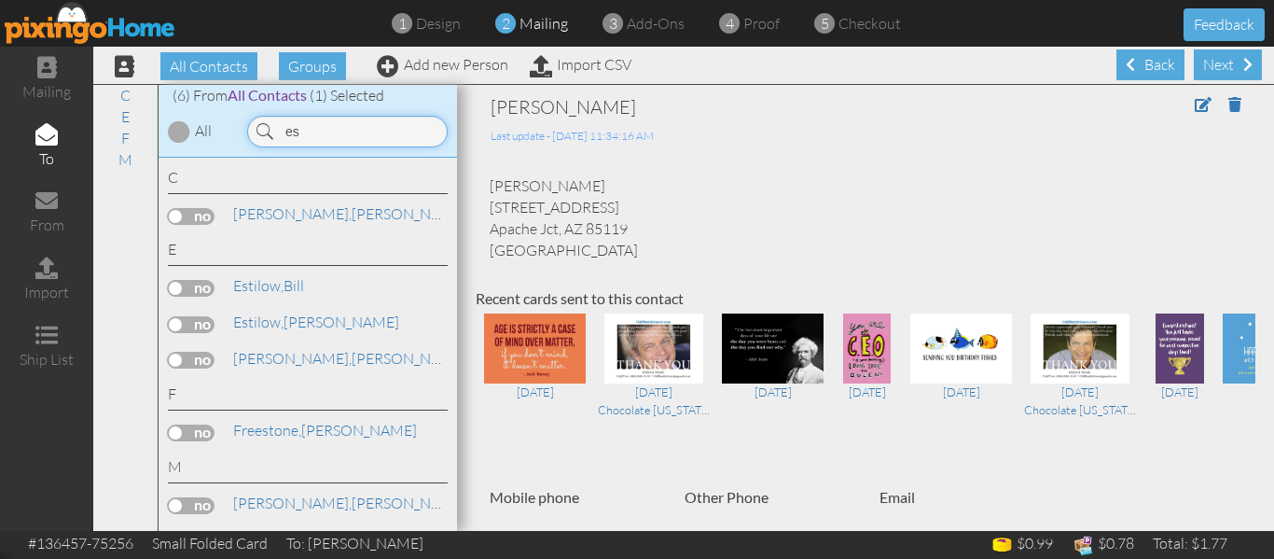
type input "e"
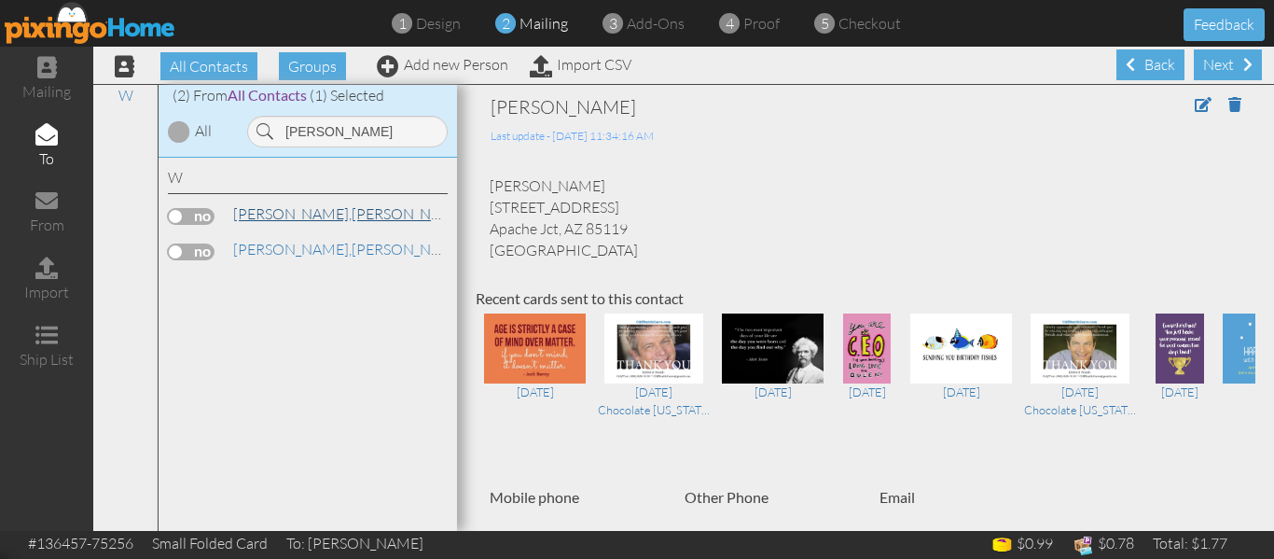
click at [289, 214] on link "[PERSON_NAME]" at bounding box center [350, 213] width 238 height 22
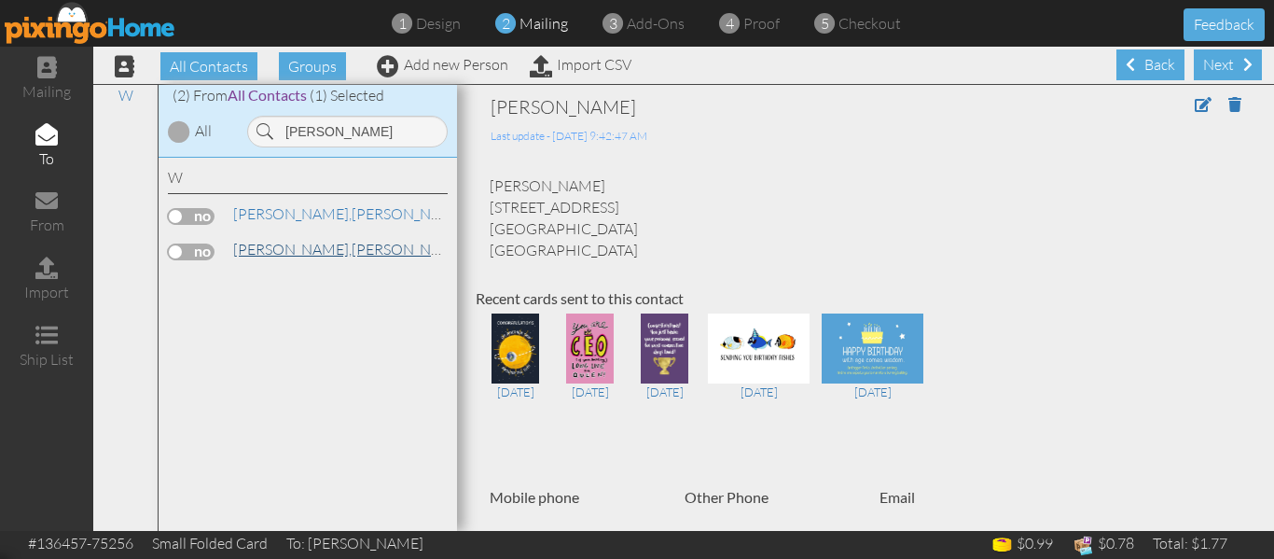
click at [278, 248] on link "[PERSON_NAME]" at bounding box center [350, 249] width 238 height 22
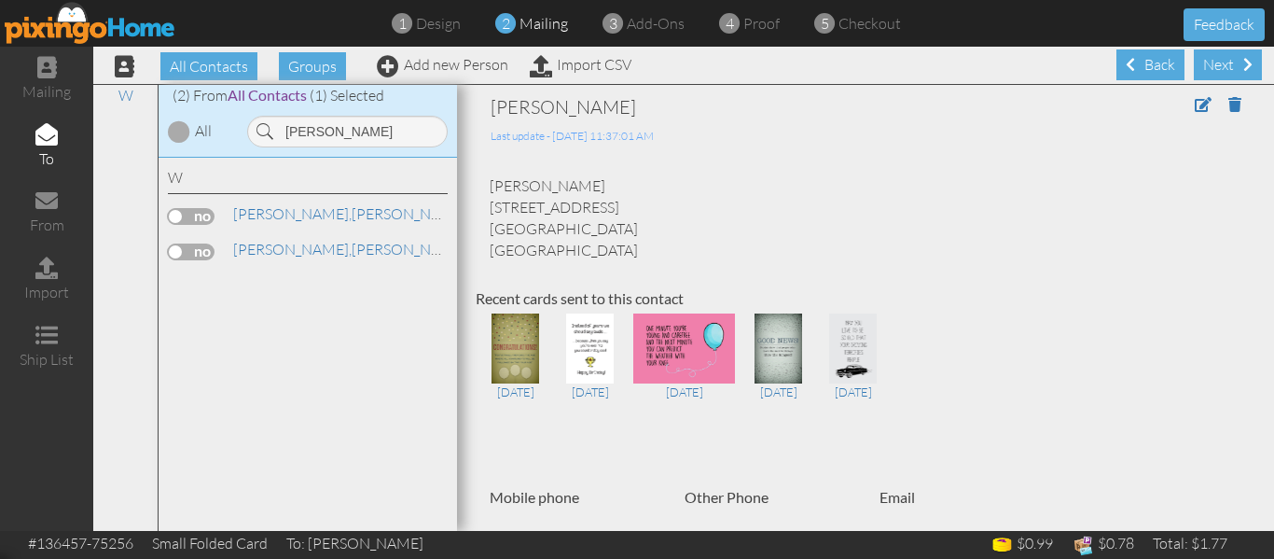
click at [173, 251] on label at bounding box center [191, 251] width 47 height 17
click at [0, 0] on input "checkbox" at bounding box center [0, 0] width 0 height 0
click at [356, 124] on input "[PERSON_NAME]" at bounding box center [347, 132] width 201 height 32
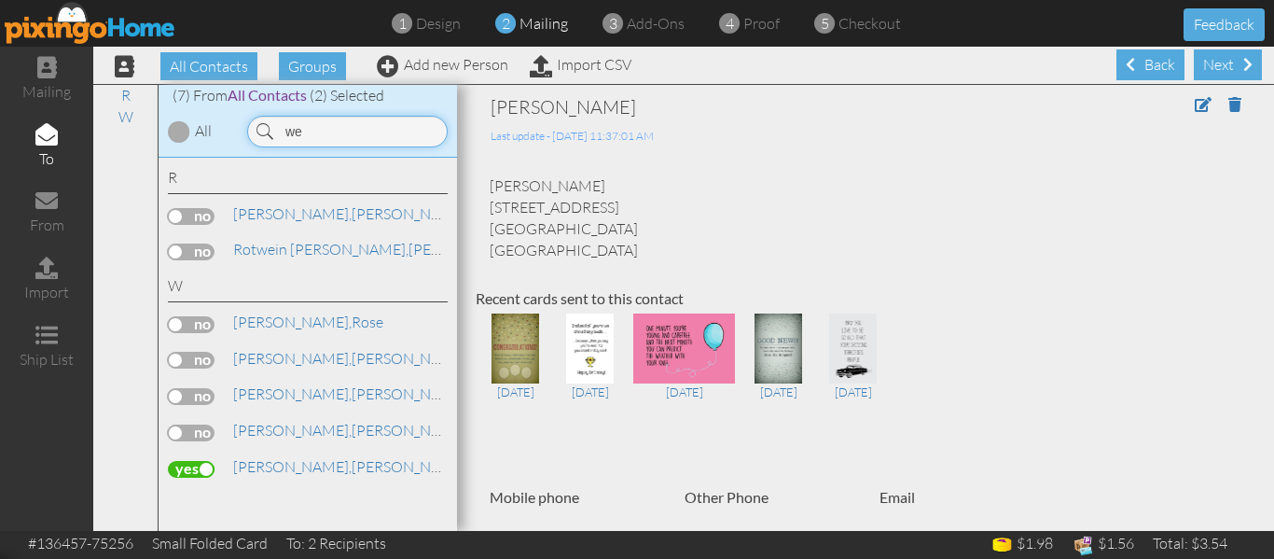
type input "w"
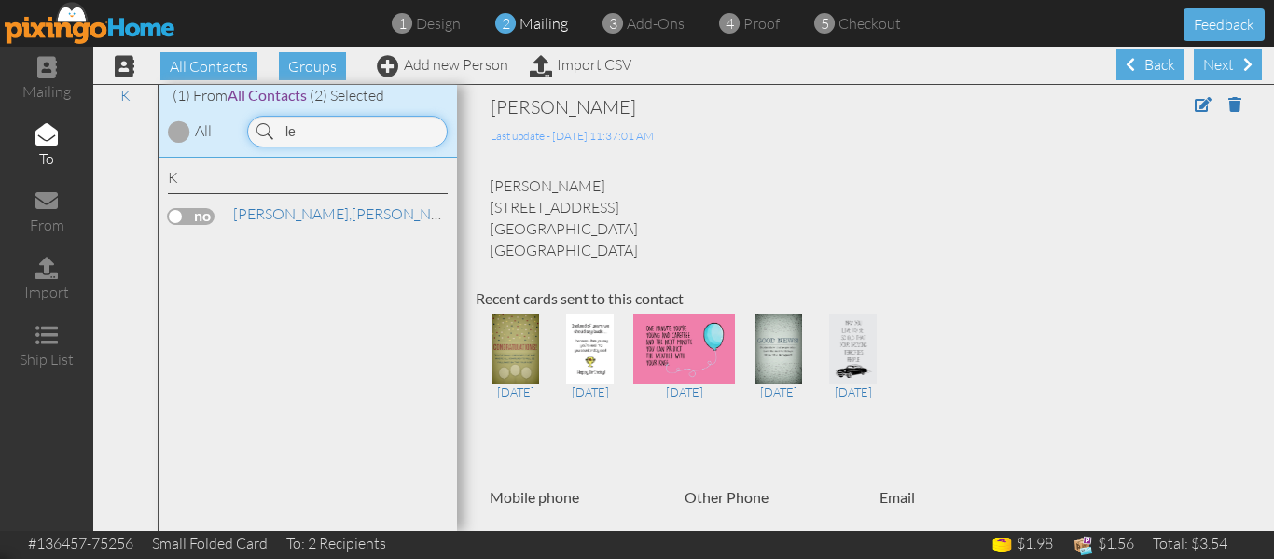
type input "l"
type input "labo"
click at [267, 221] on span "[PERSON_NAME]," at bounding box center [292, 213] width 118 height 19
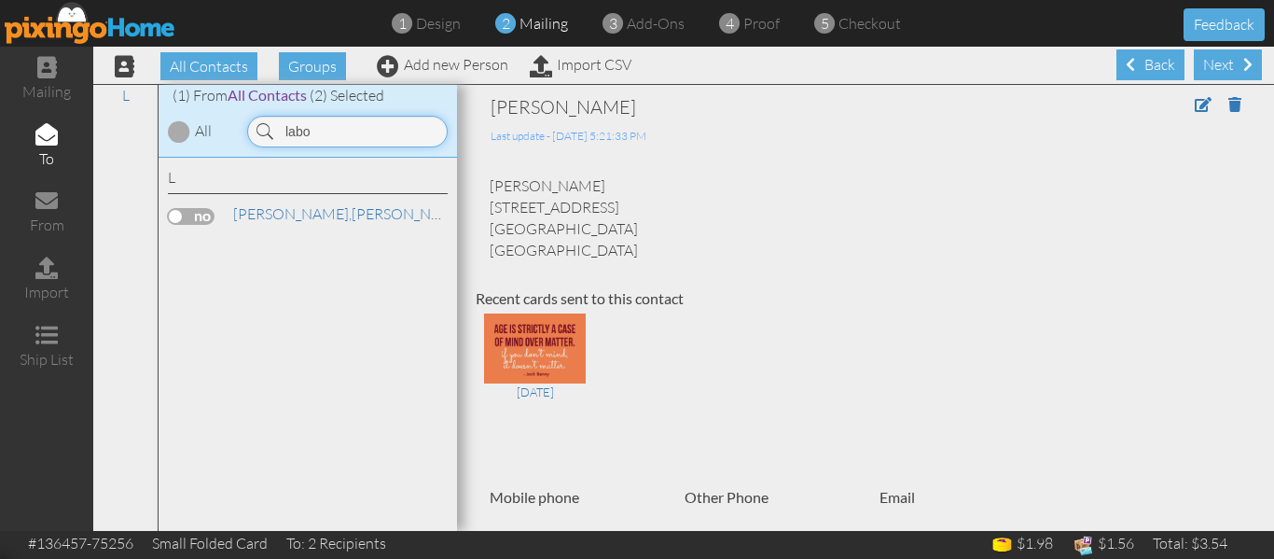
click at [349, 125] on input "labo" at bounding box center [347, 132] width 201 height 32
type input "l"
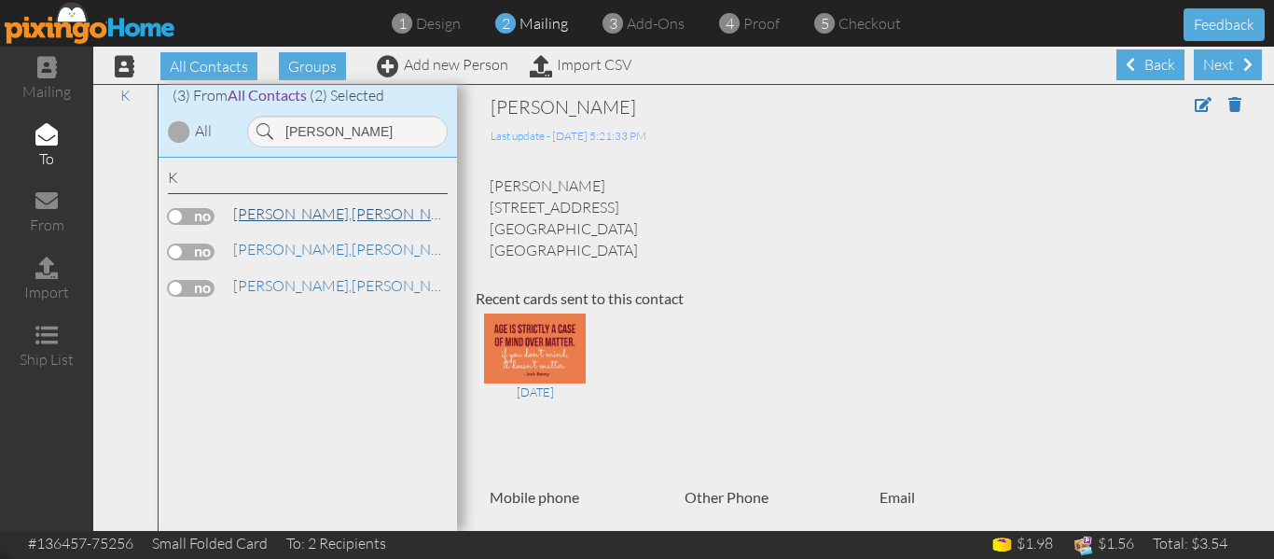
click at [312, 218] on link "Kepler, Barbara" at bounding box center [350, 213] width 238 height 22
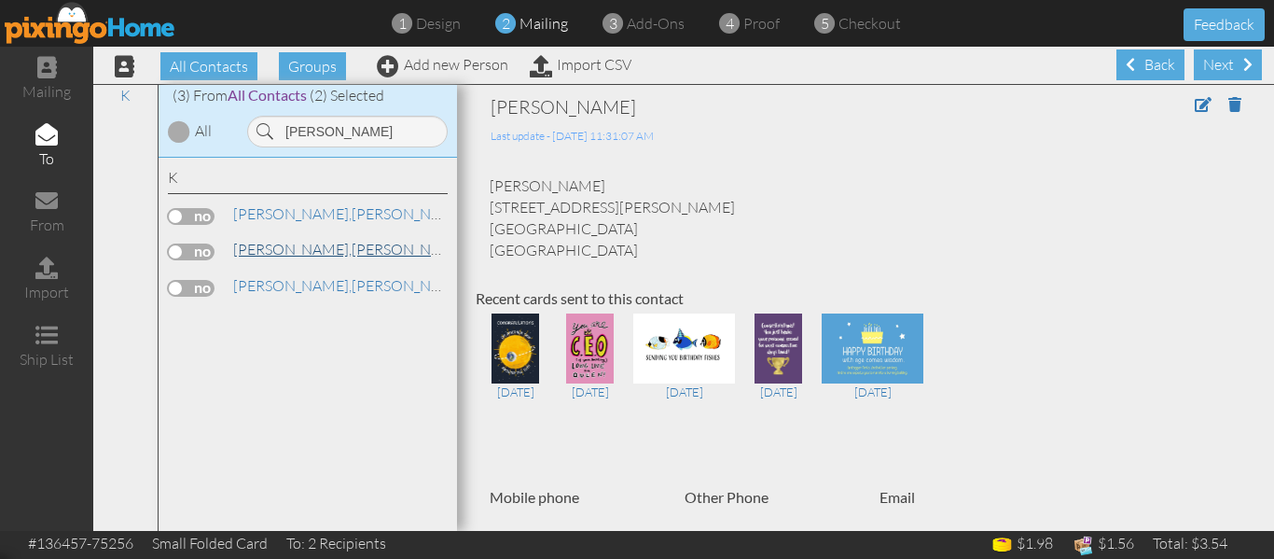
click at [308, 250] on link "Kepler, Barbara" at bounding box center [350, 249] width 238 height 22
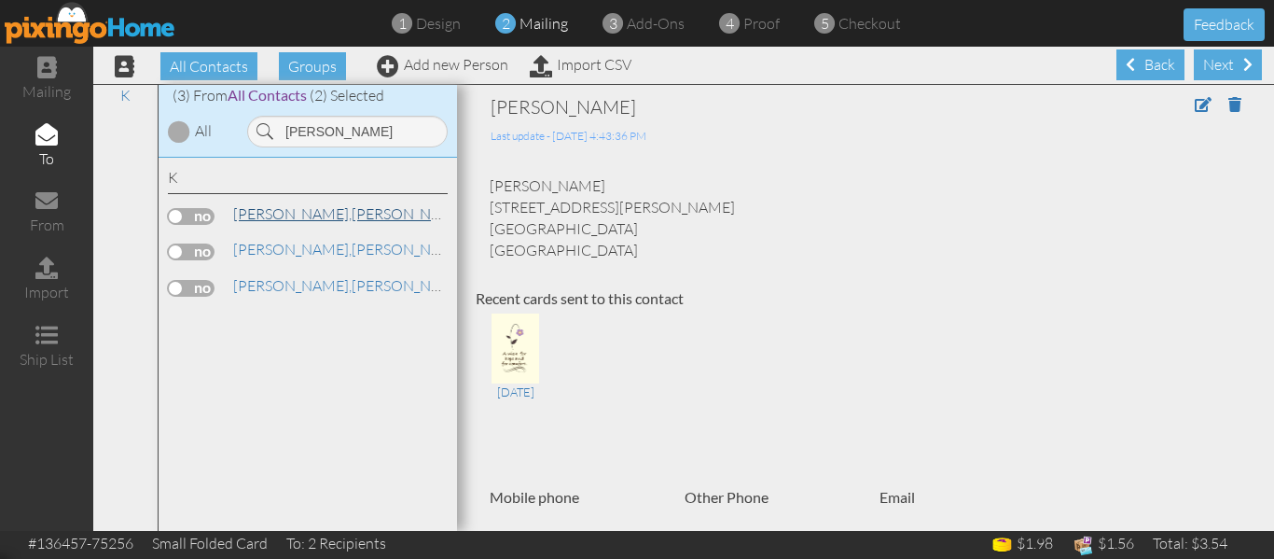
click at [317, 219] on link "Kepler, Barbara" at bounding box center [350, 213] width 238 height 22
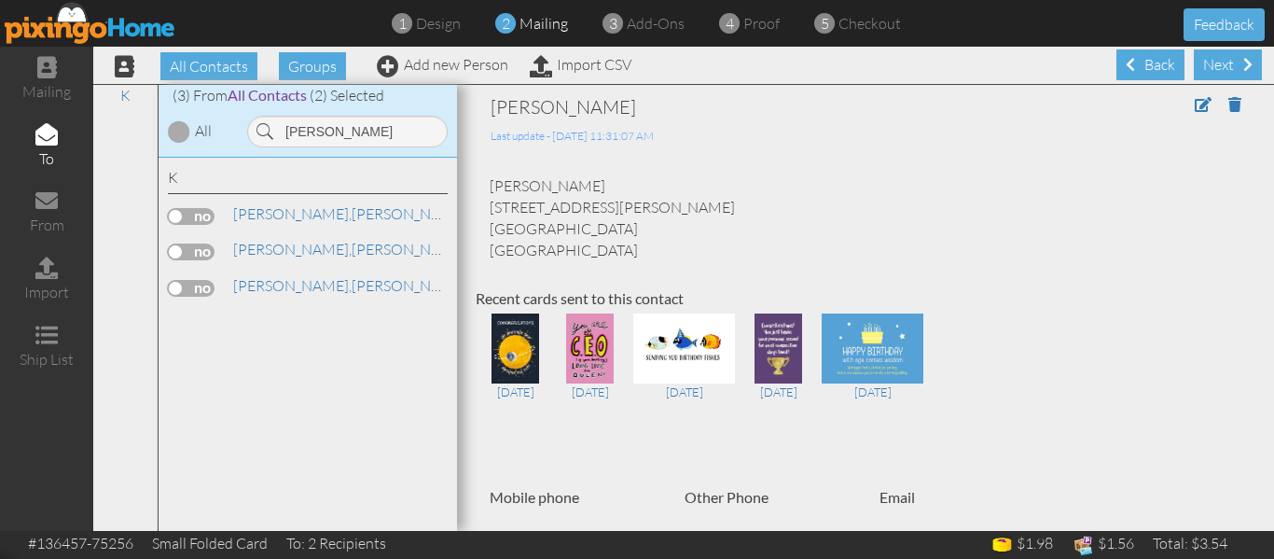
click at [174, 215] on label at bounding box center [191, 216] width 47 height 17
click at [0, 0] on input "checkbox" at bounding box center [0, 0] width 0 height 0
click at [354, 132] on input "kepler" at bounding box center [347, 132] width 201 height 32
click at [372, 132] on input "kepler" at bounding box center [347, 132] width 201 height 32
type input "k"
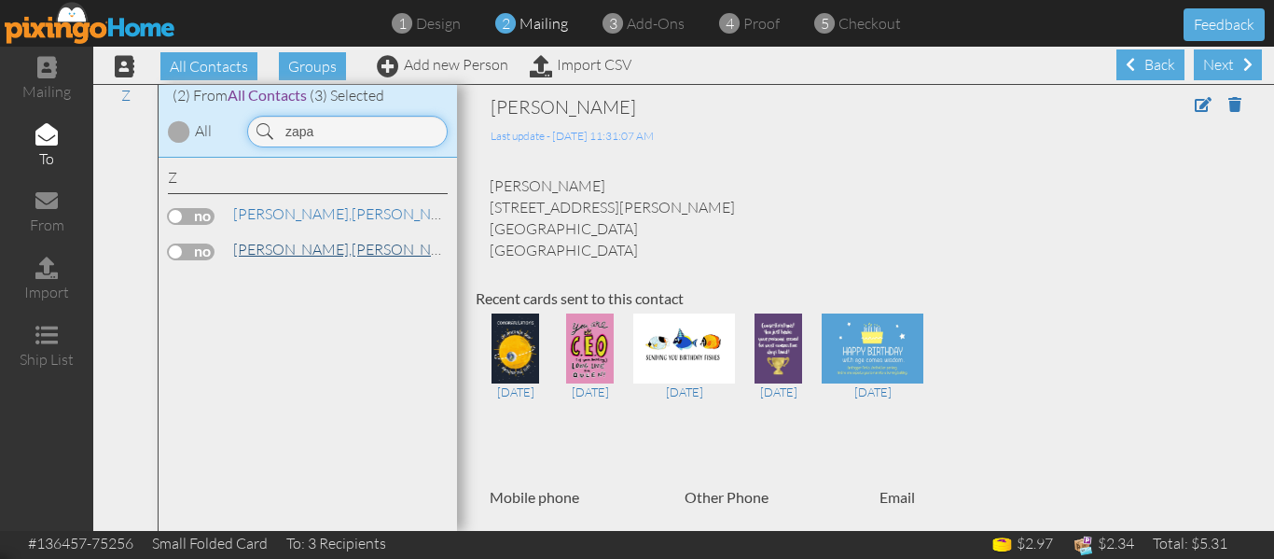
type input "zapa"
click at [263, 247] on span "[PERSON_NAME]," at bounding box center [292, 249] width 118 height 19
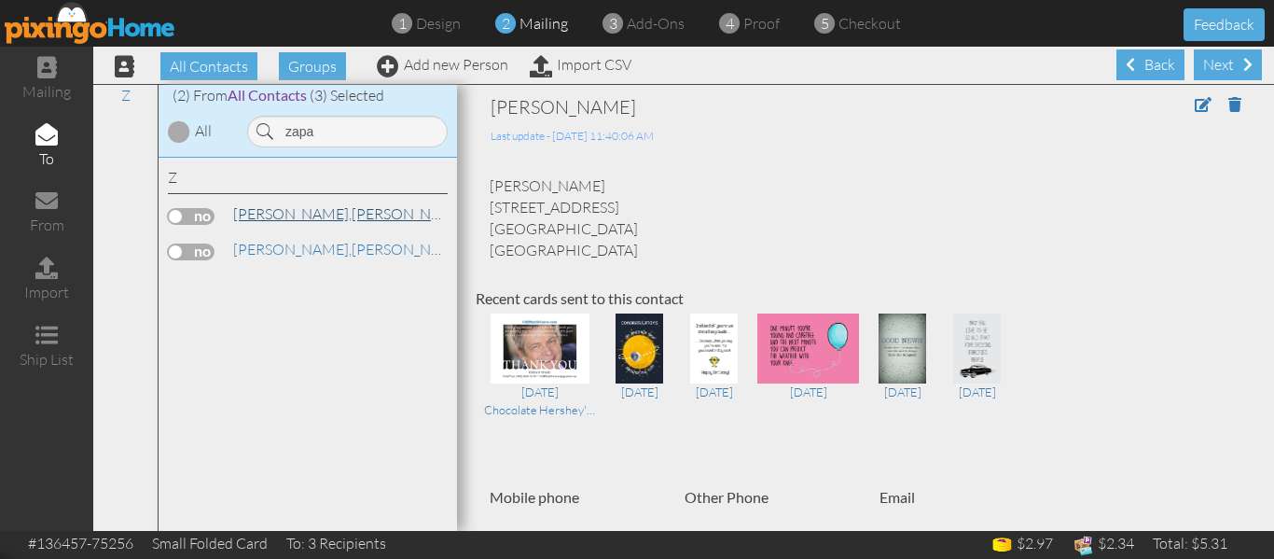
click at [263, 220] on span "[PERSON_NAME]," at bounding box center [292, 213] width 118 height 19
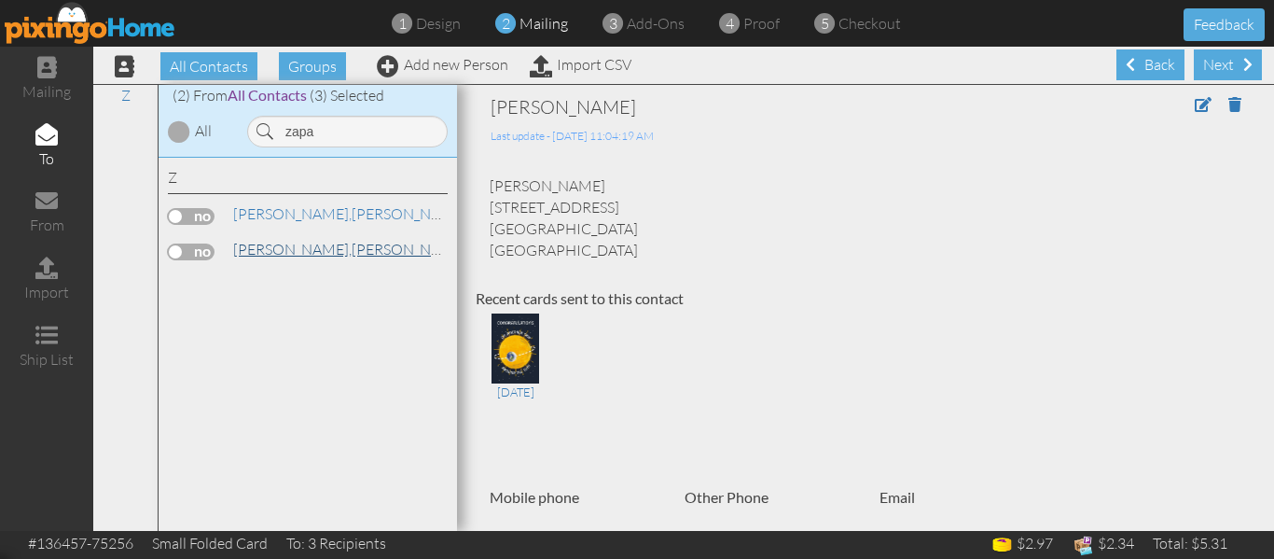
click at [259, 246] on span "[PERSON_NAME]," at bounding box center [292, 249] width 118 height 19
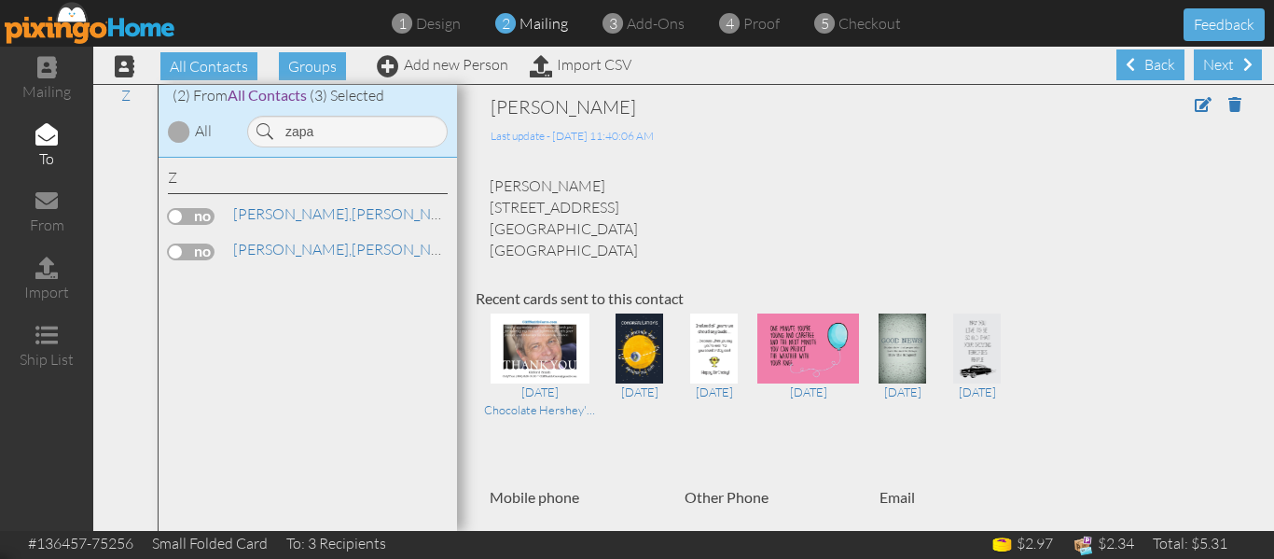
click at [170, 252] on label at bounding box center [191, 251] width 47 height 17
click at [0, 0] on input "checkbox" at bounding box center [0, 0] width 0 height 0
click at [738, 20] on div "4 proof" at bounding box center [754, 23] width 50 height 21
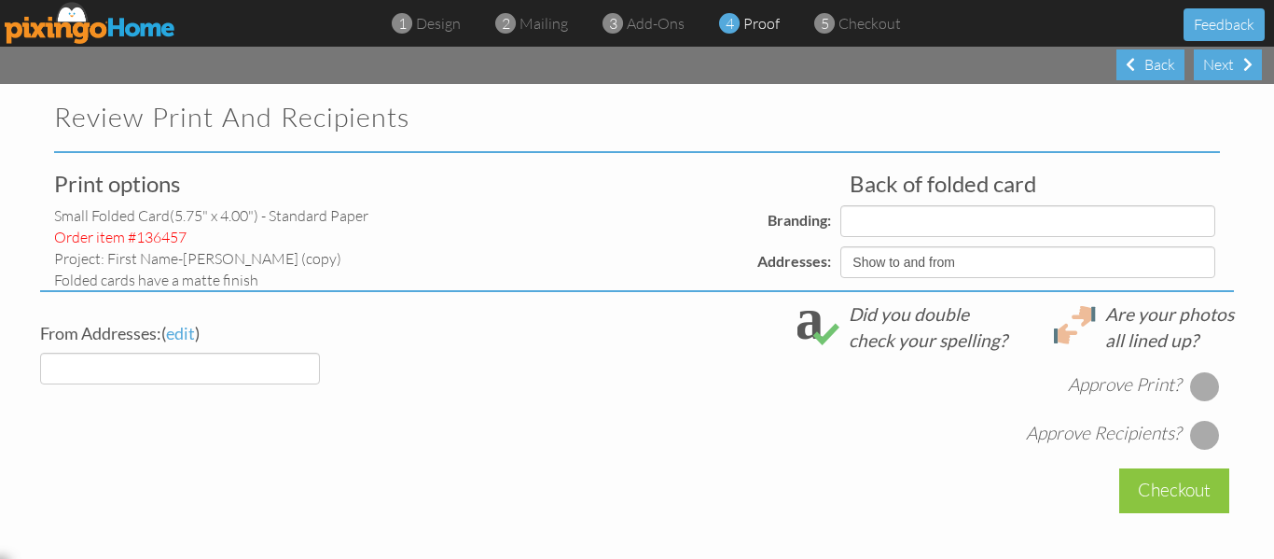
select select "object:26606"
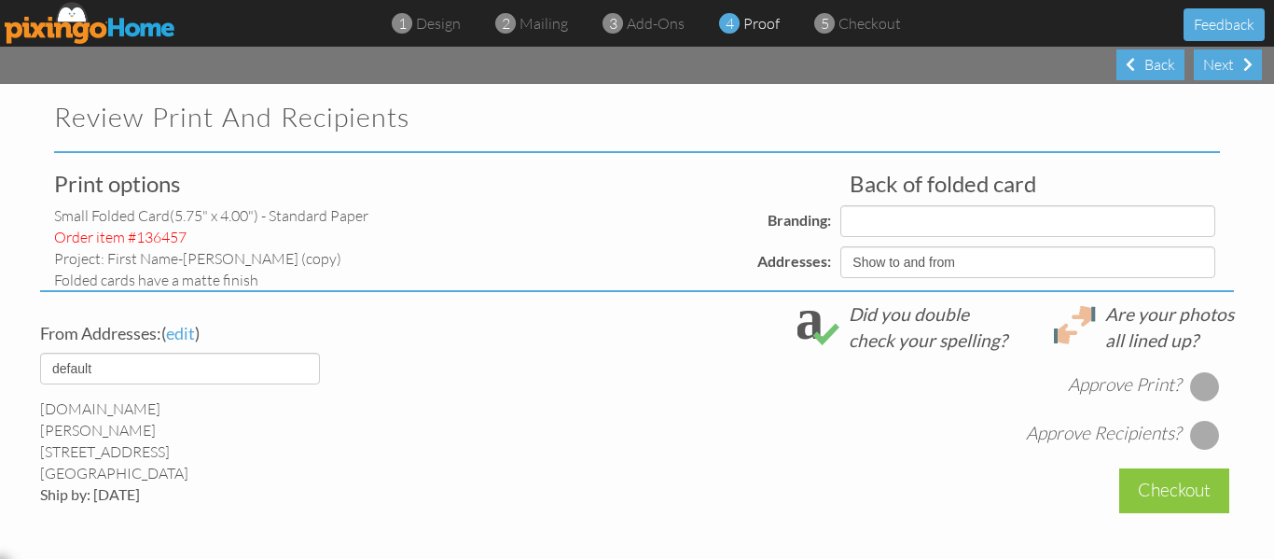
select select "object:26617"
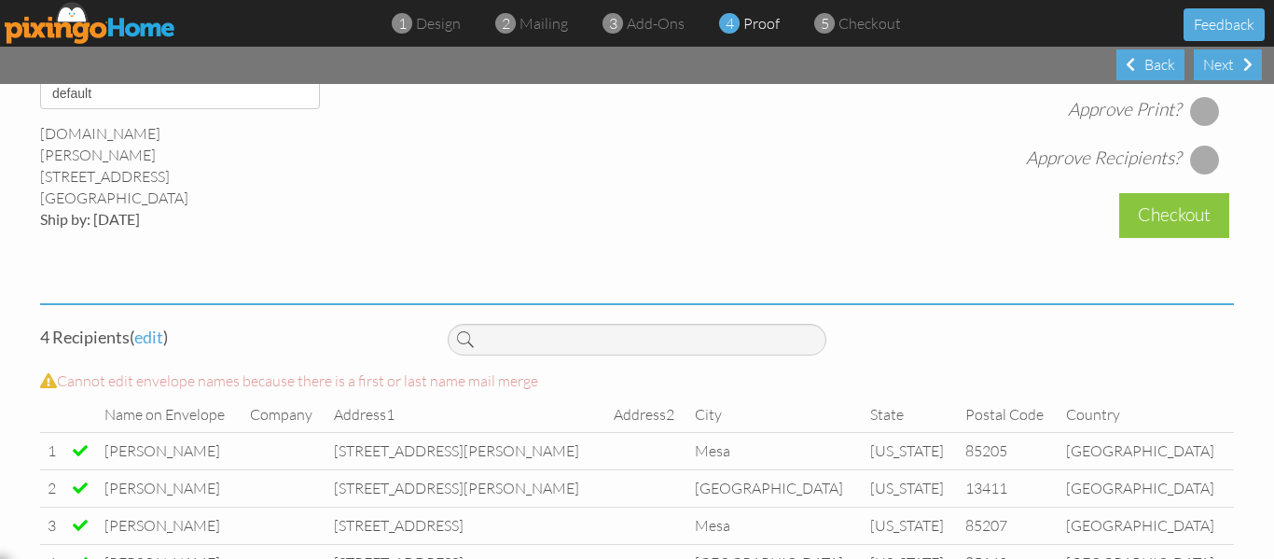
scroll to position [765, 0]
click at [1198, 123] on div at bounding box center [1205, 110] width 30 height 30
click at [1191, 173] on div at bounding box center [1205, 159] width 30 height 30
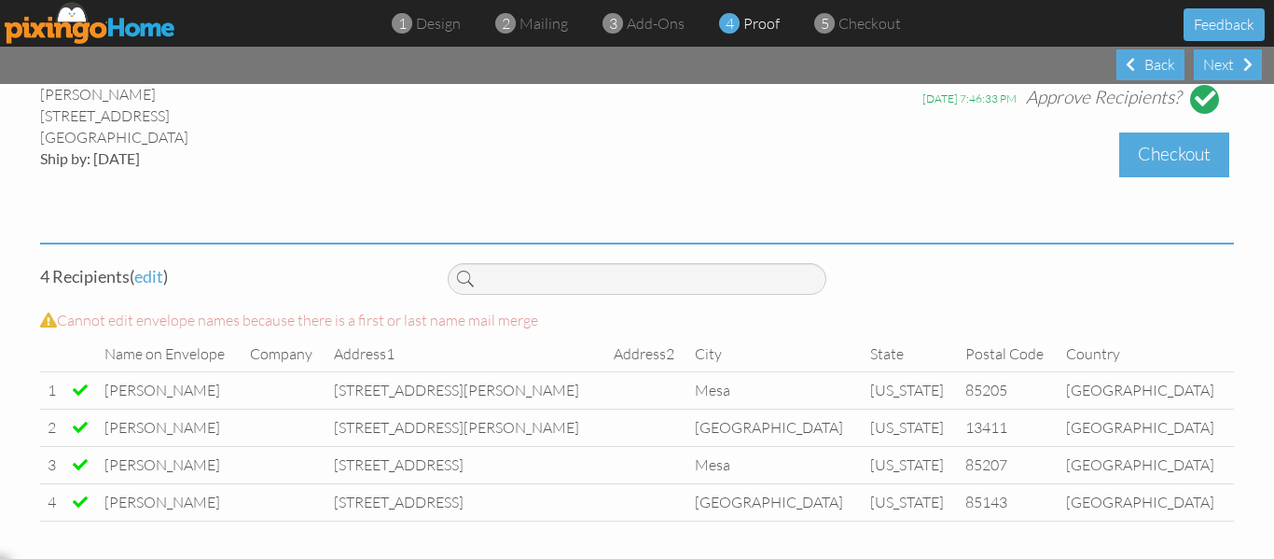
click at [1148, 166] on div "Checkout" at bounding box center [1174, 154] width 110 height 44
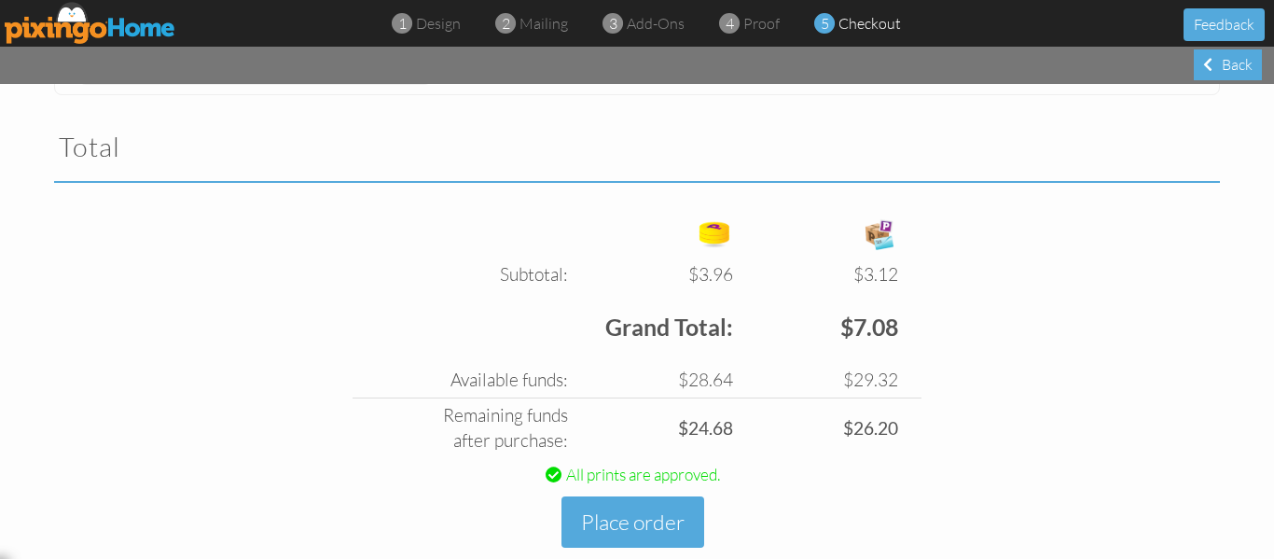
scroll to position [626, 0]
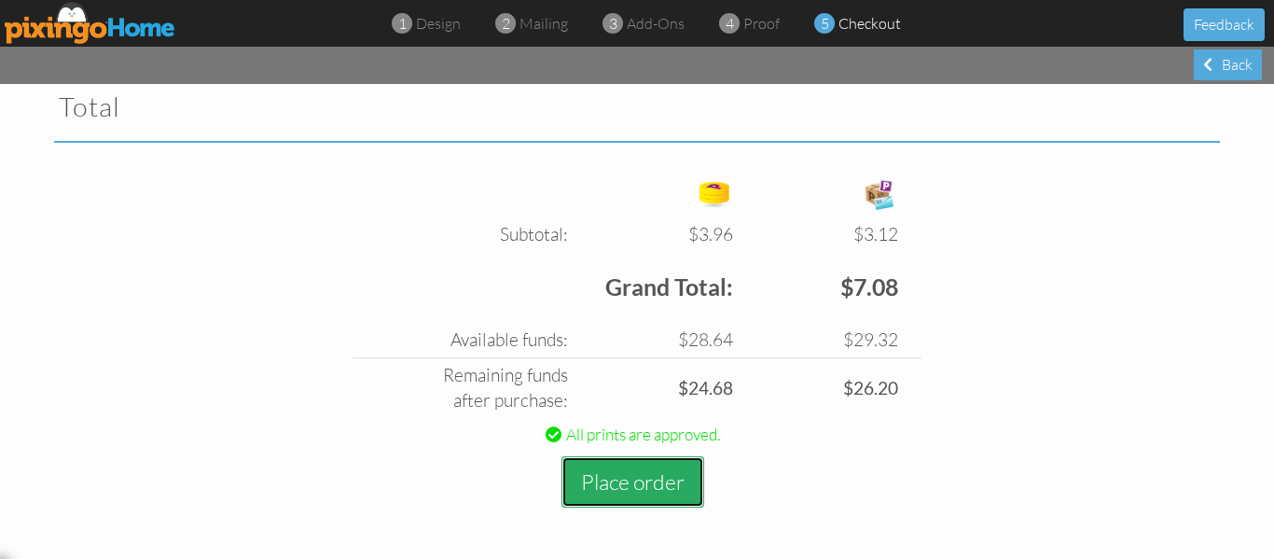
click at [623, 464] on button "Place order" at bounding box center [633, 481] width 143 height 51
